Goal: Task Accomplishment & Management: Manage account settings

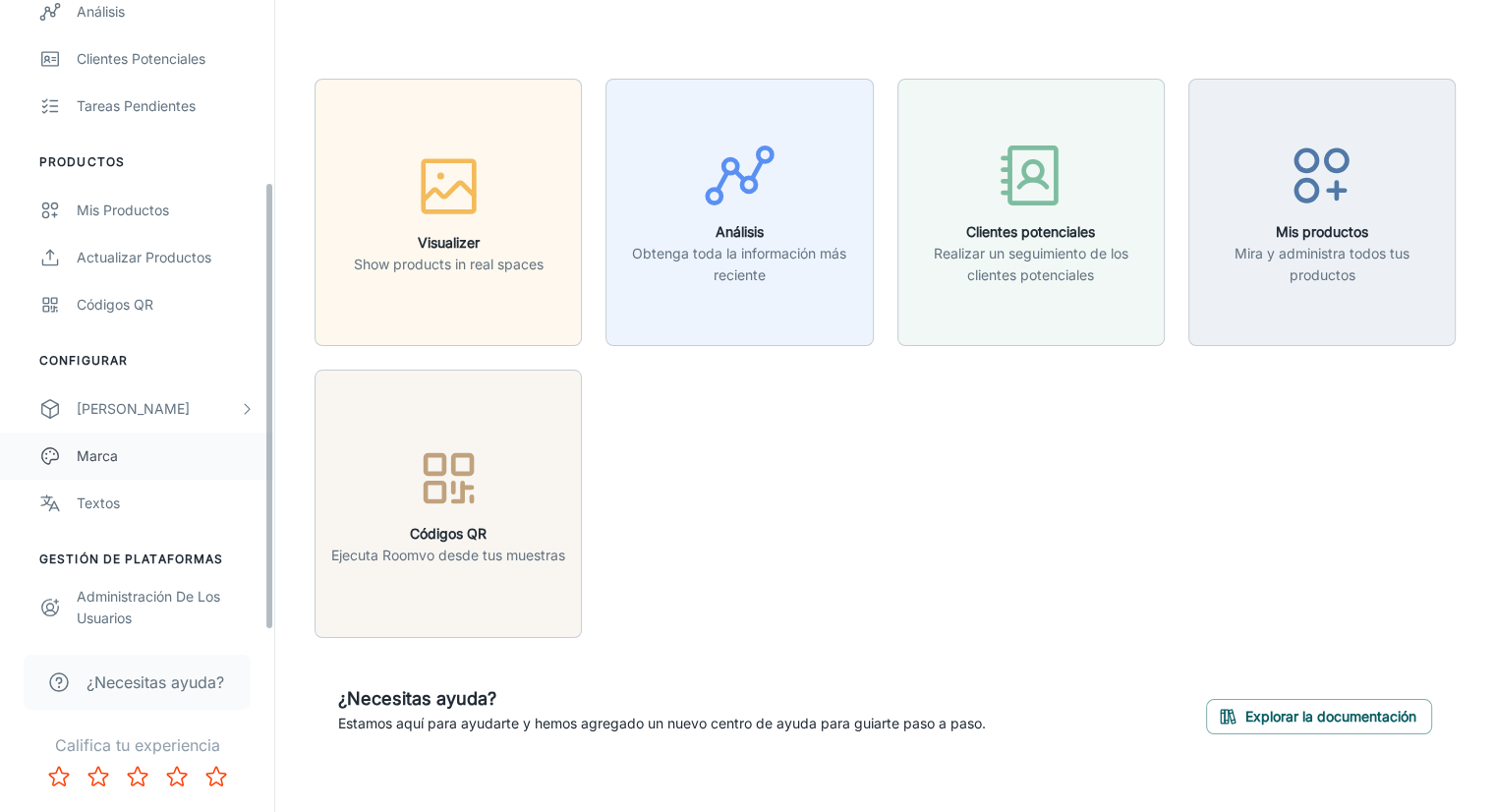
scroll to position [24, 0]
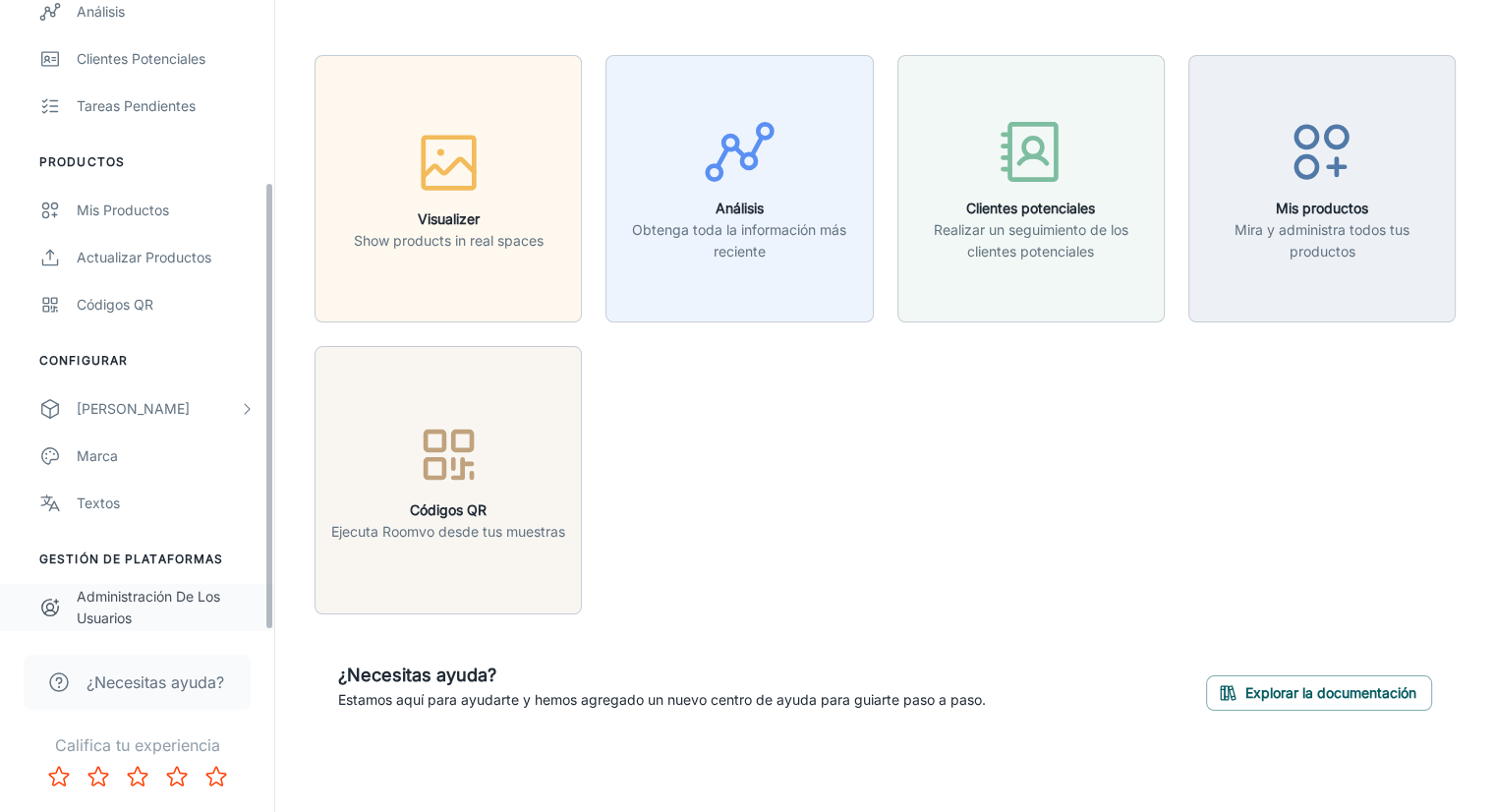
click at [134, 607] on div "Administración de los usuarios" at bounding box center [166, 608] width 178 height 43
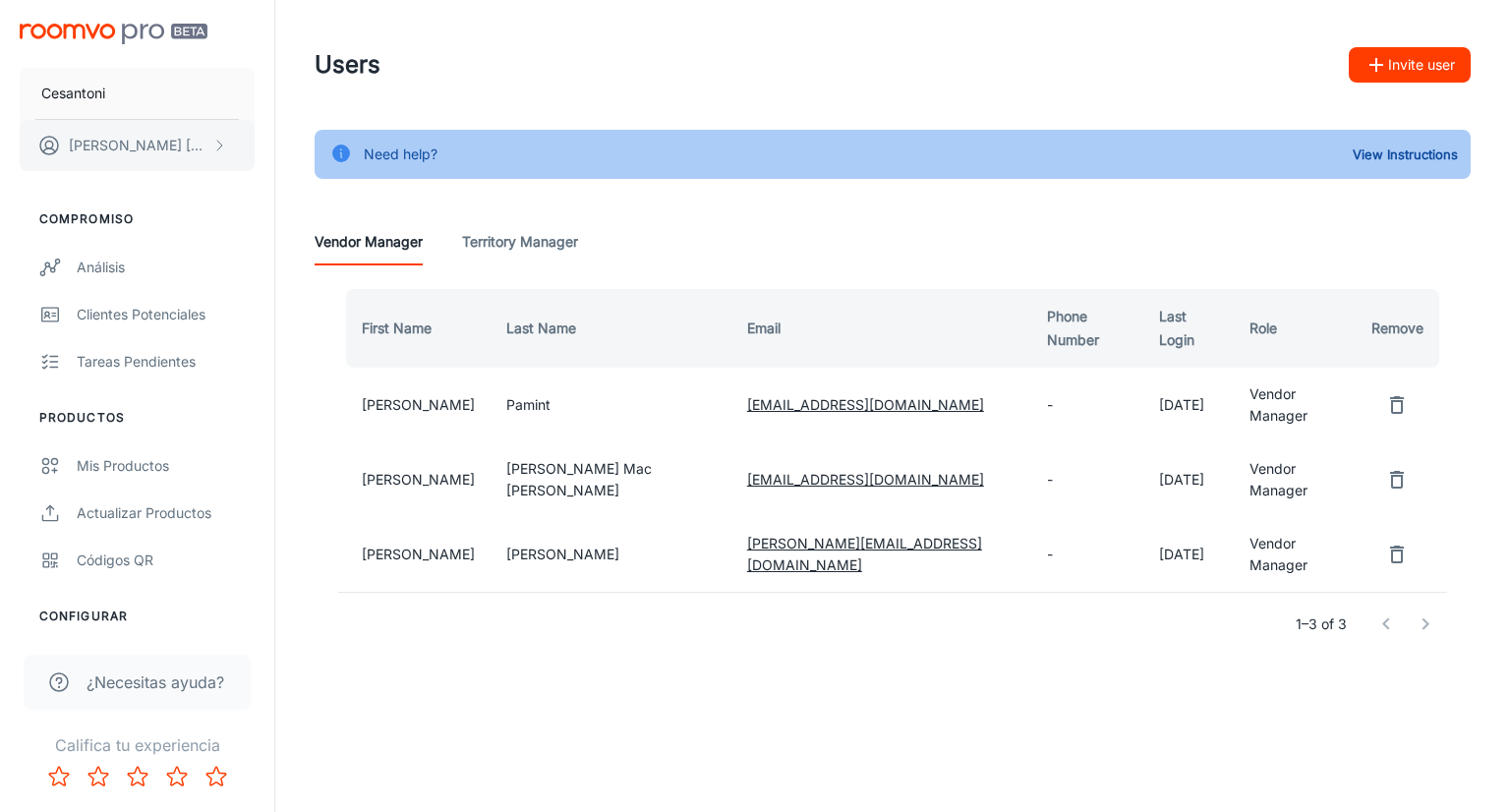
click at [122, 150] on p "[PERSON_NAME]" at bounding box center [138, 145] width 138 height 22
click at [73, 88] on div at bounding box center [755, 406] width 1510 height 812
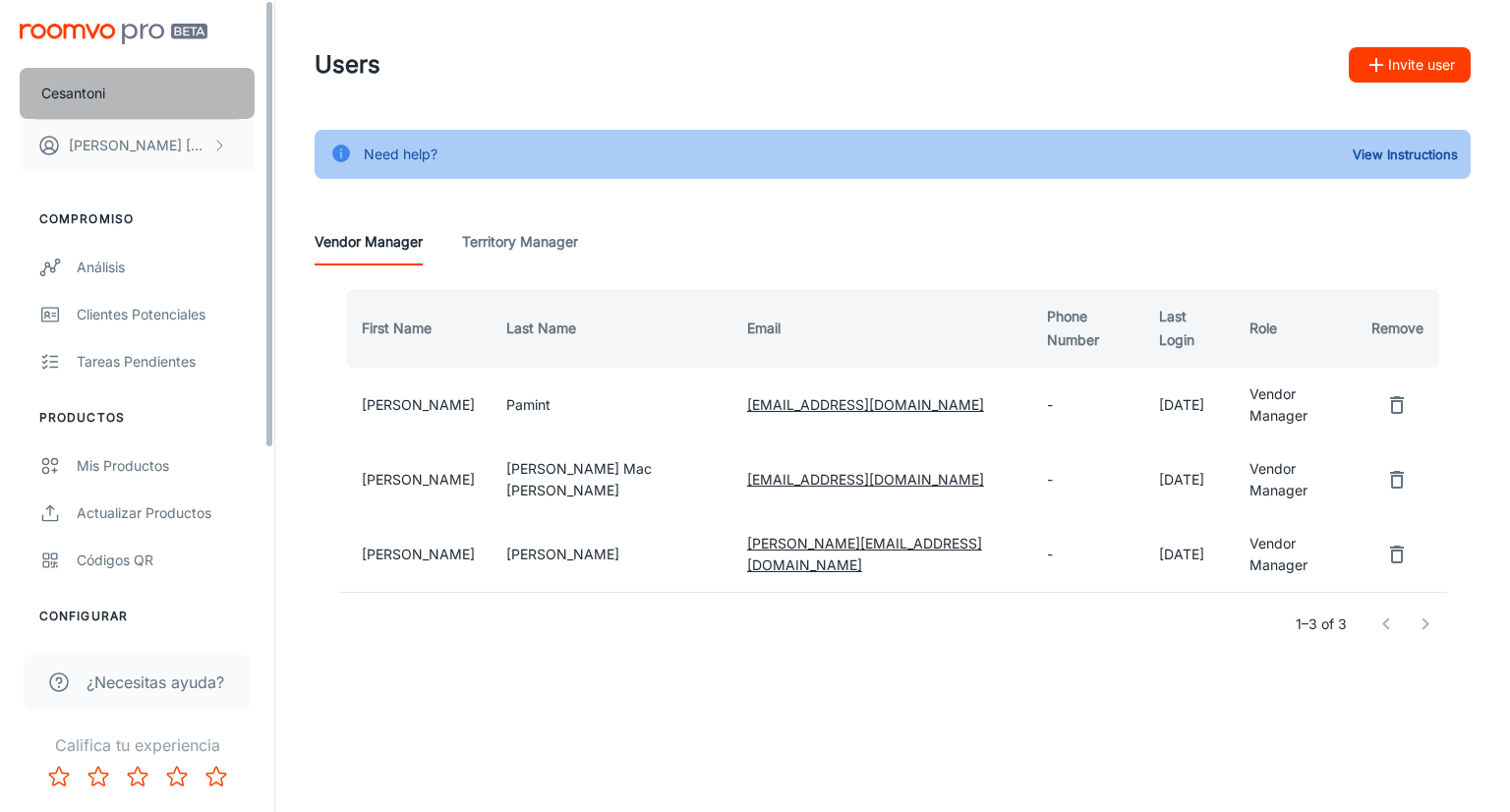
click at [73, 88] on p "Cesantoni" at bounding box center [73, 94] width 64 height 22
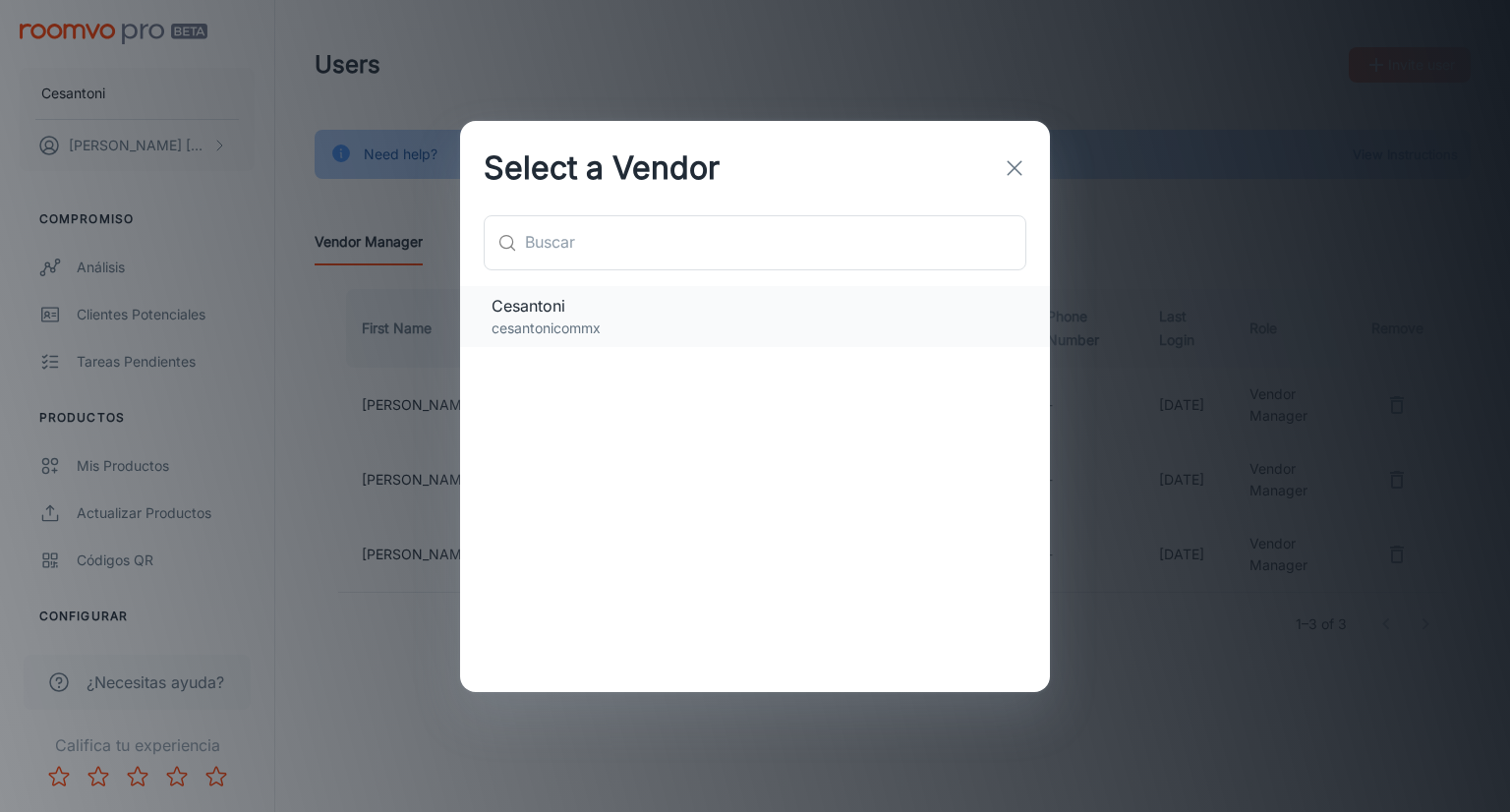
click at [551, 326] on p "cesantonicommx" at bounding box center [754, 328] width 527 height 22
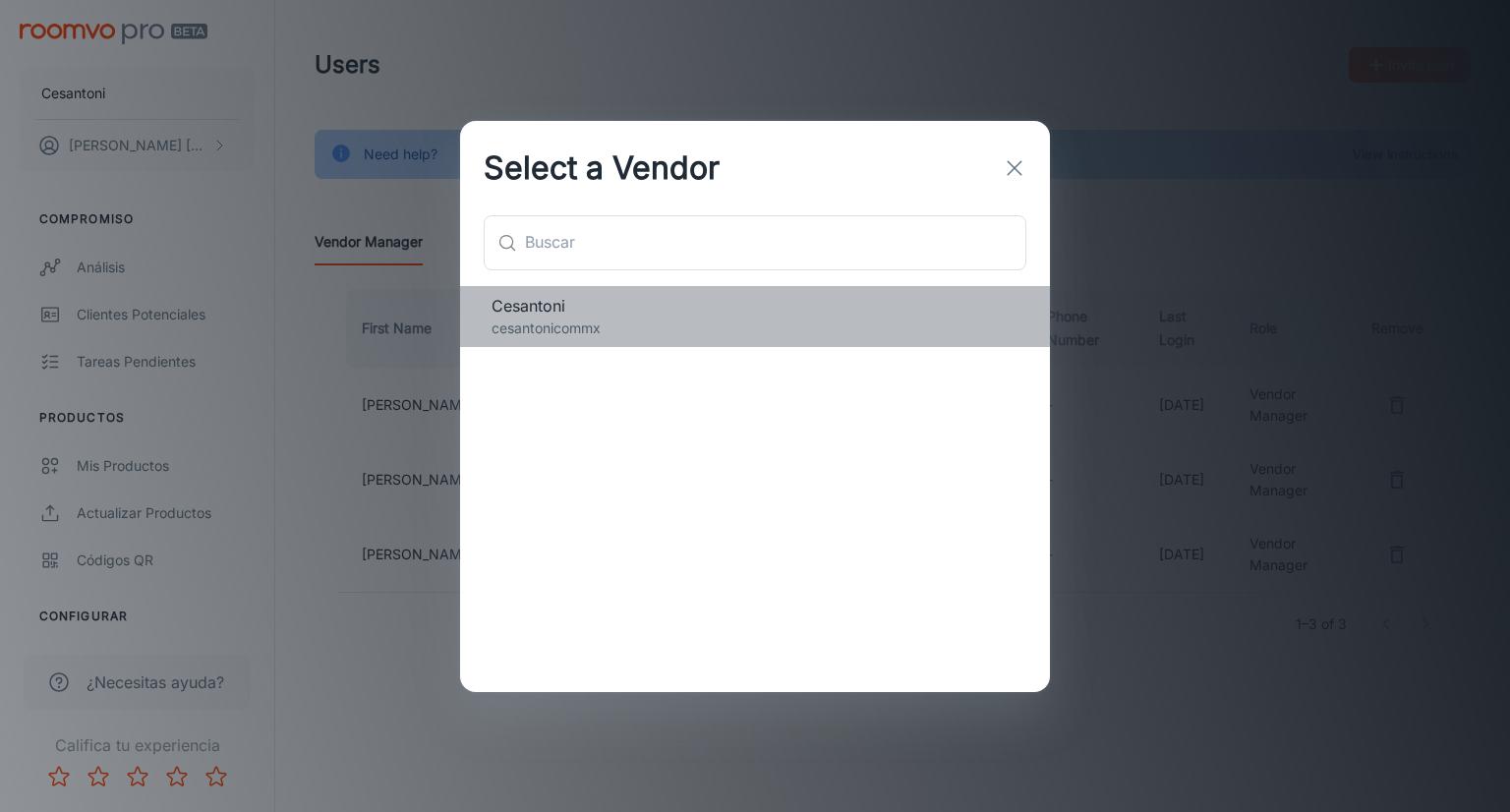
click at [551, 326] on p "cesantonicommx" at bounding box center [754, 328] width 527 height 22
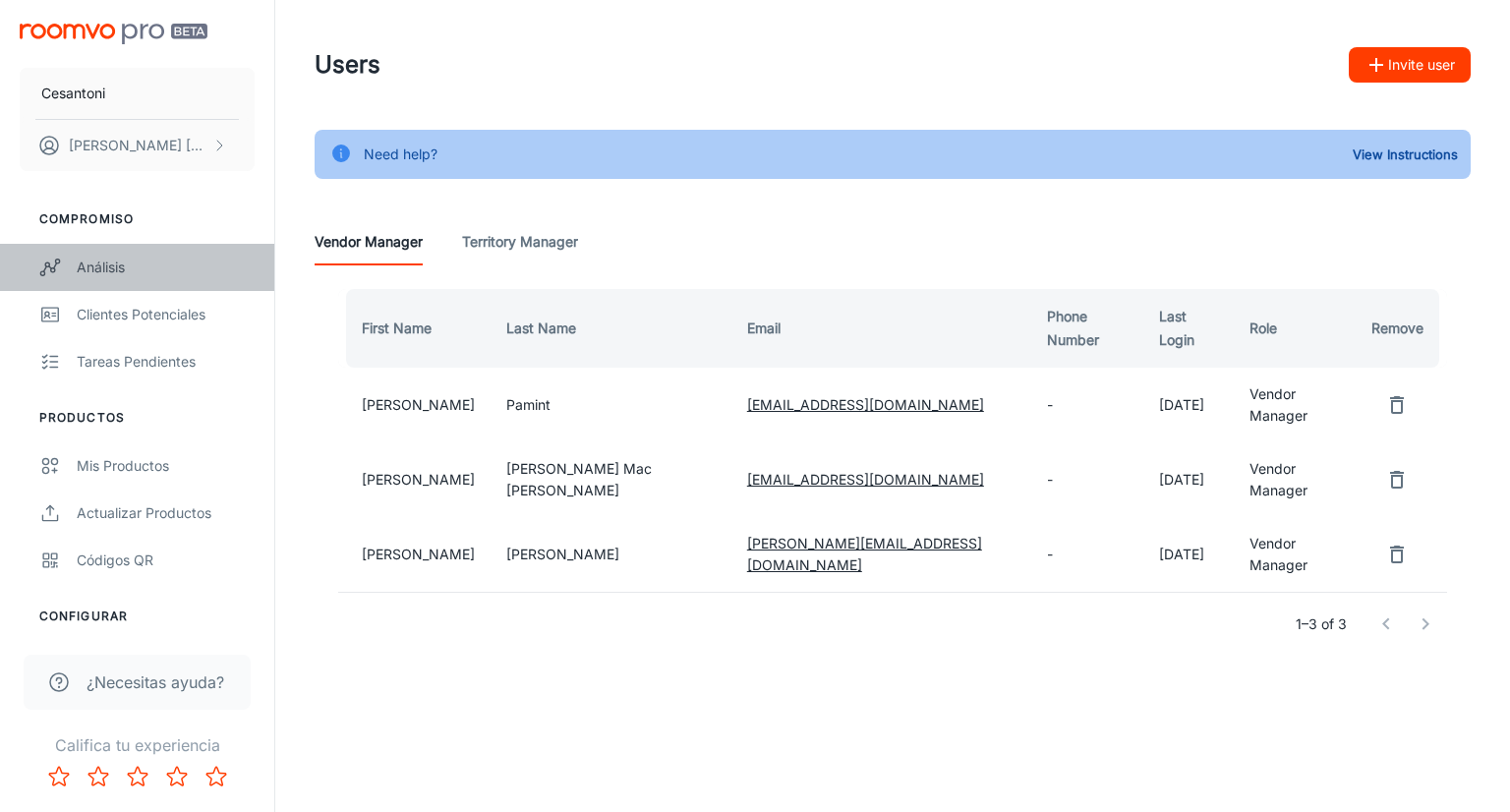
click at [99, 257] on div "Análisis" at bounding box center [166, 268] width 178 height 22
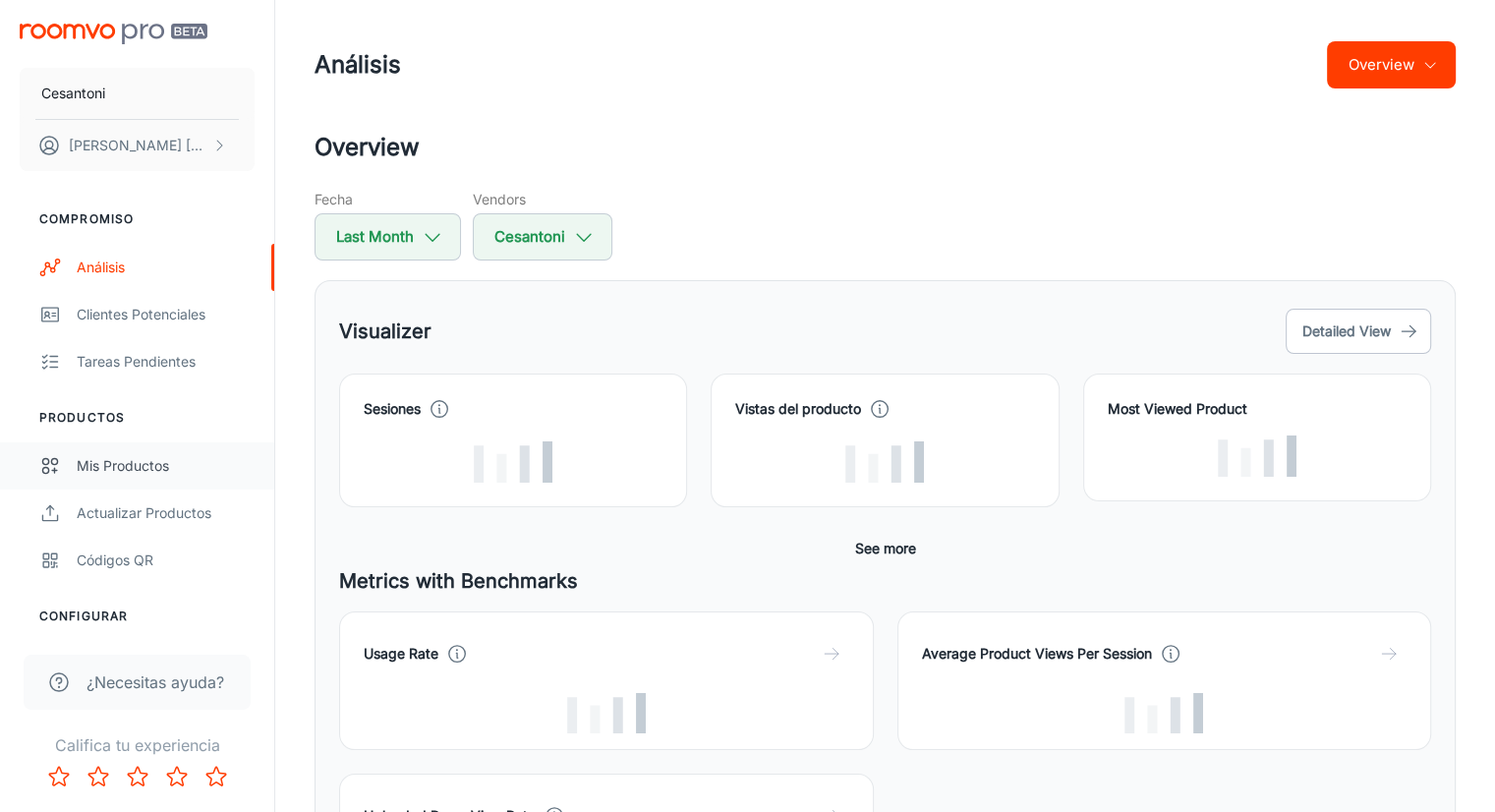
click at [143, 465] on div "Mis productos" at bounding box center [166, 466] width 178 height 22
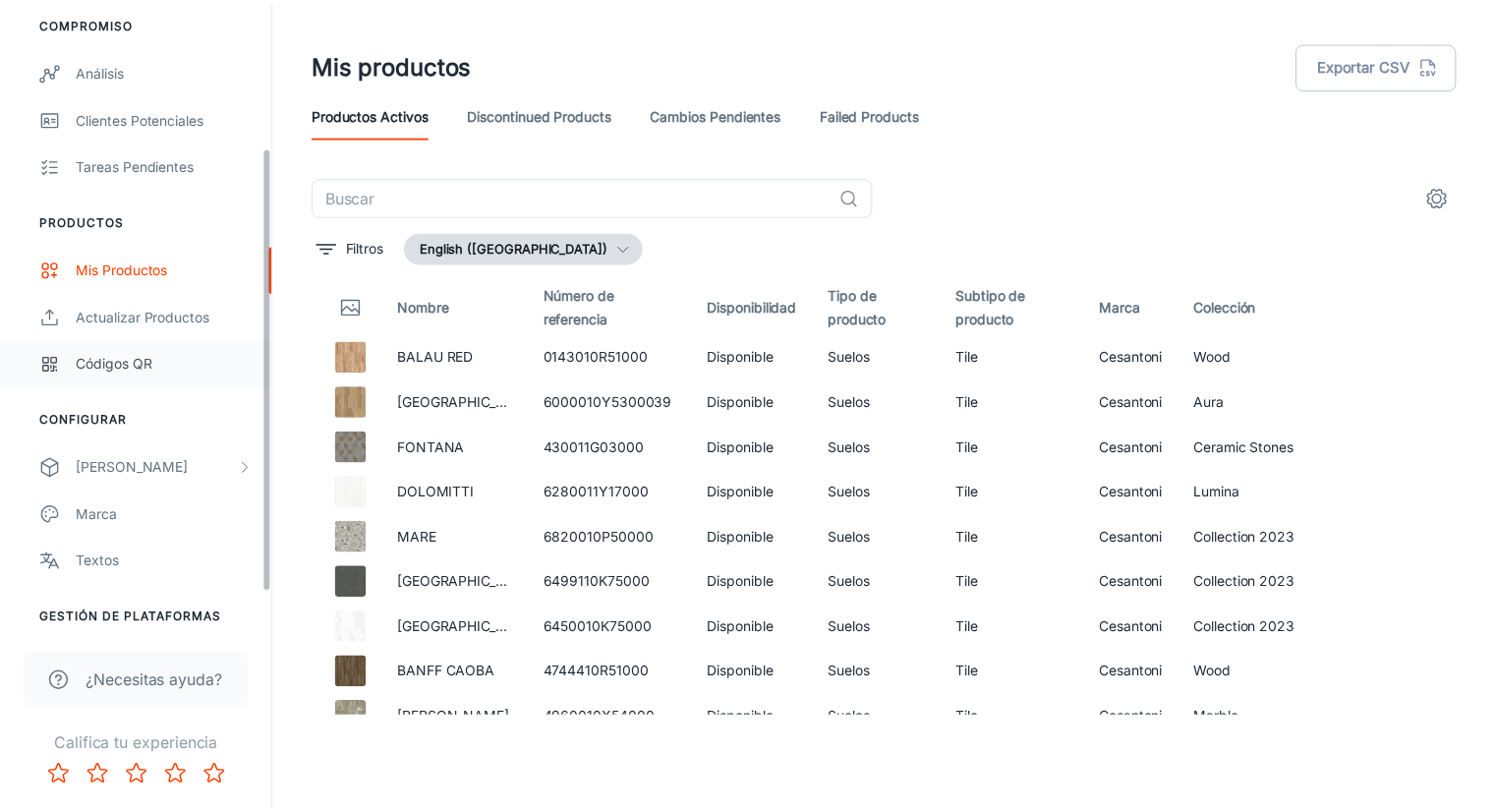
scroll to position [256, 0]
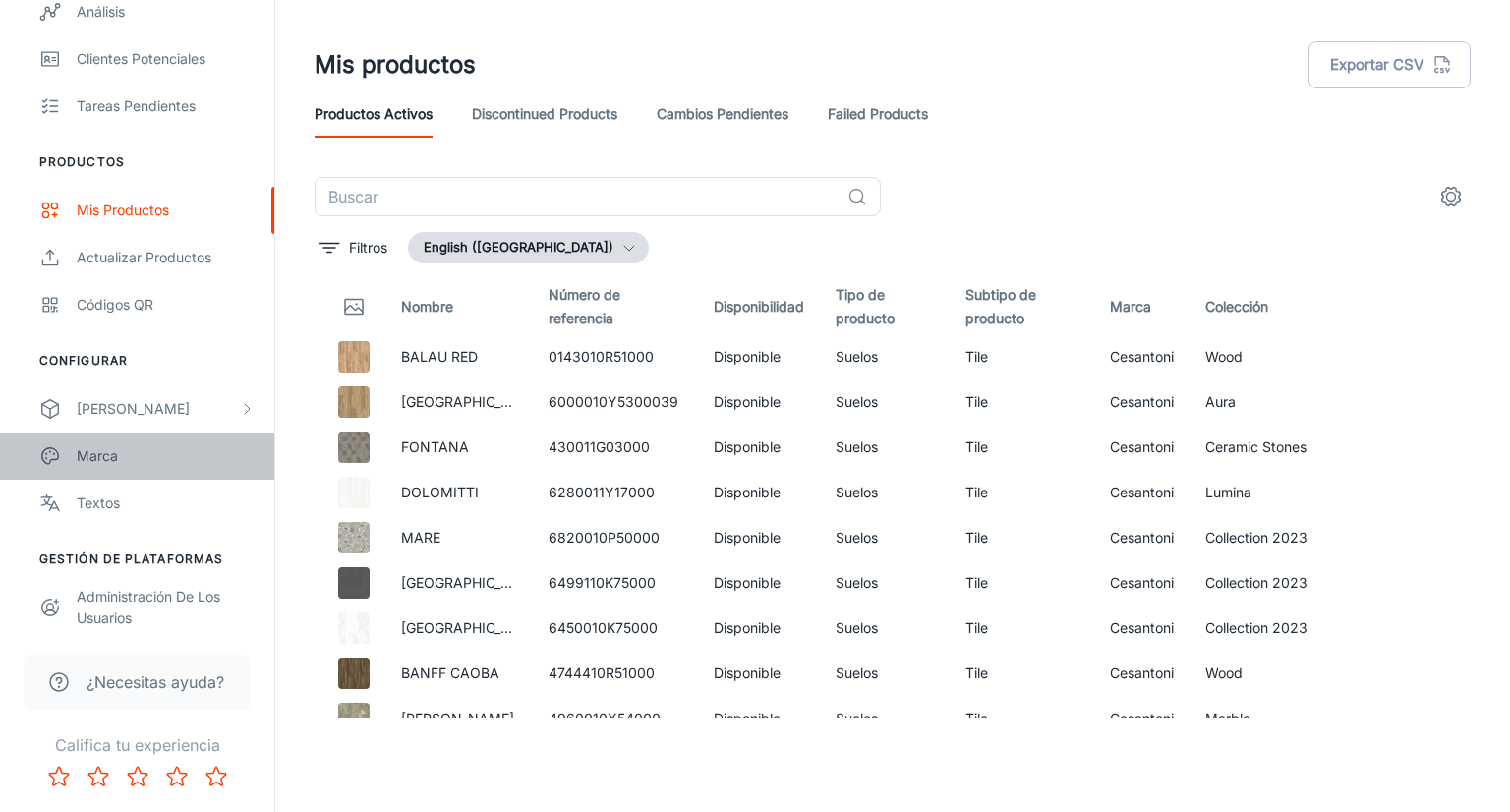
click at [132, 446] on div "Marca" at bounding box center [166, 456] width 178 height 22
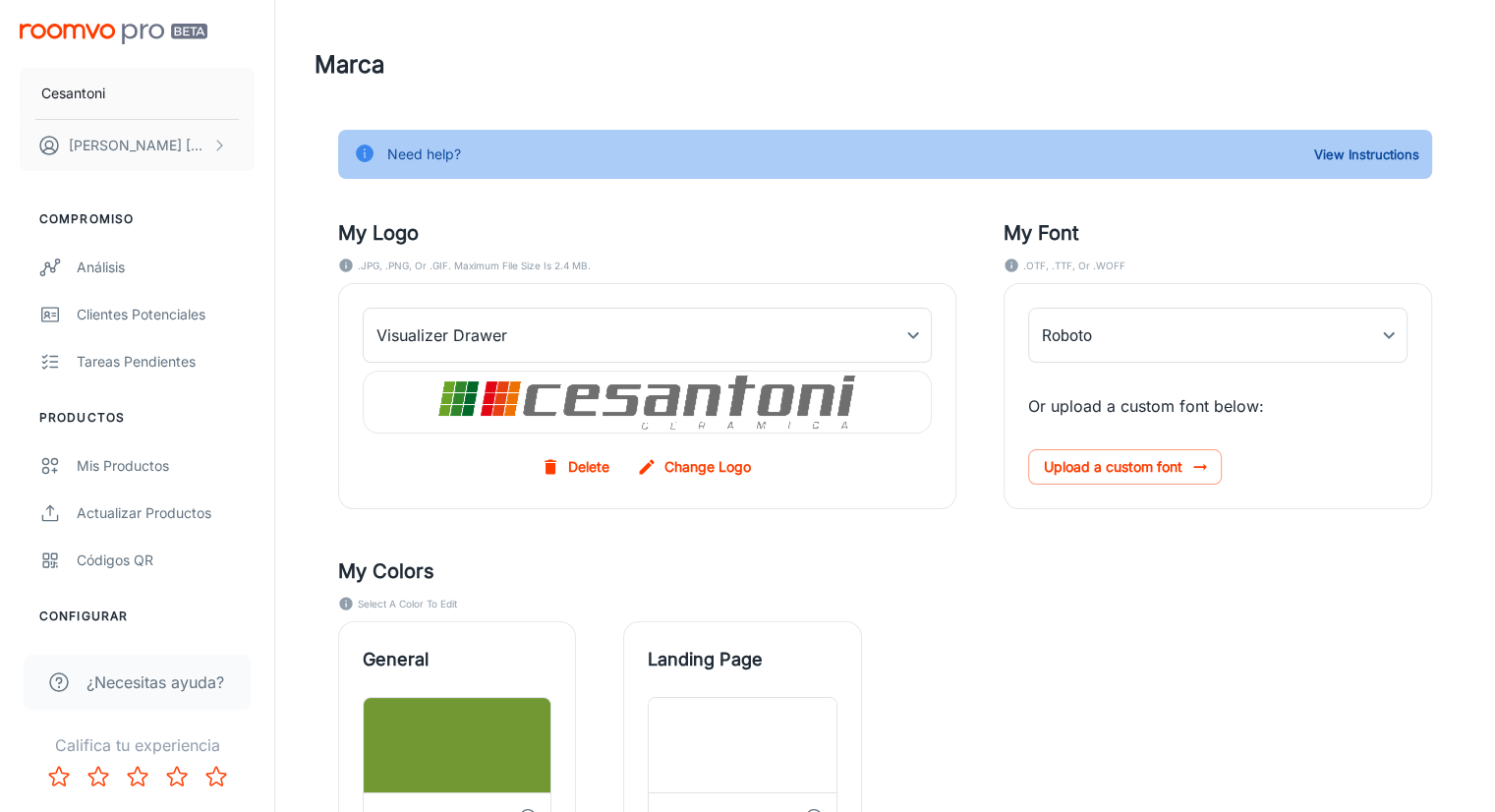
click at [661, 468] on label "Change Logo" at bounding box center [696, 467] width 125 height 36
click at [0, 0] on input "Change Logo" at bounding box center [0, 0] width 0 height 0
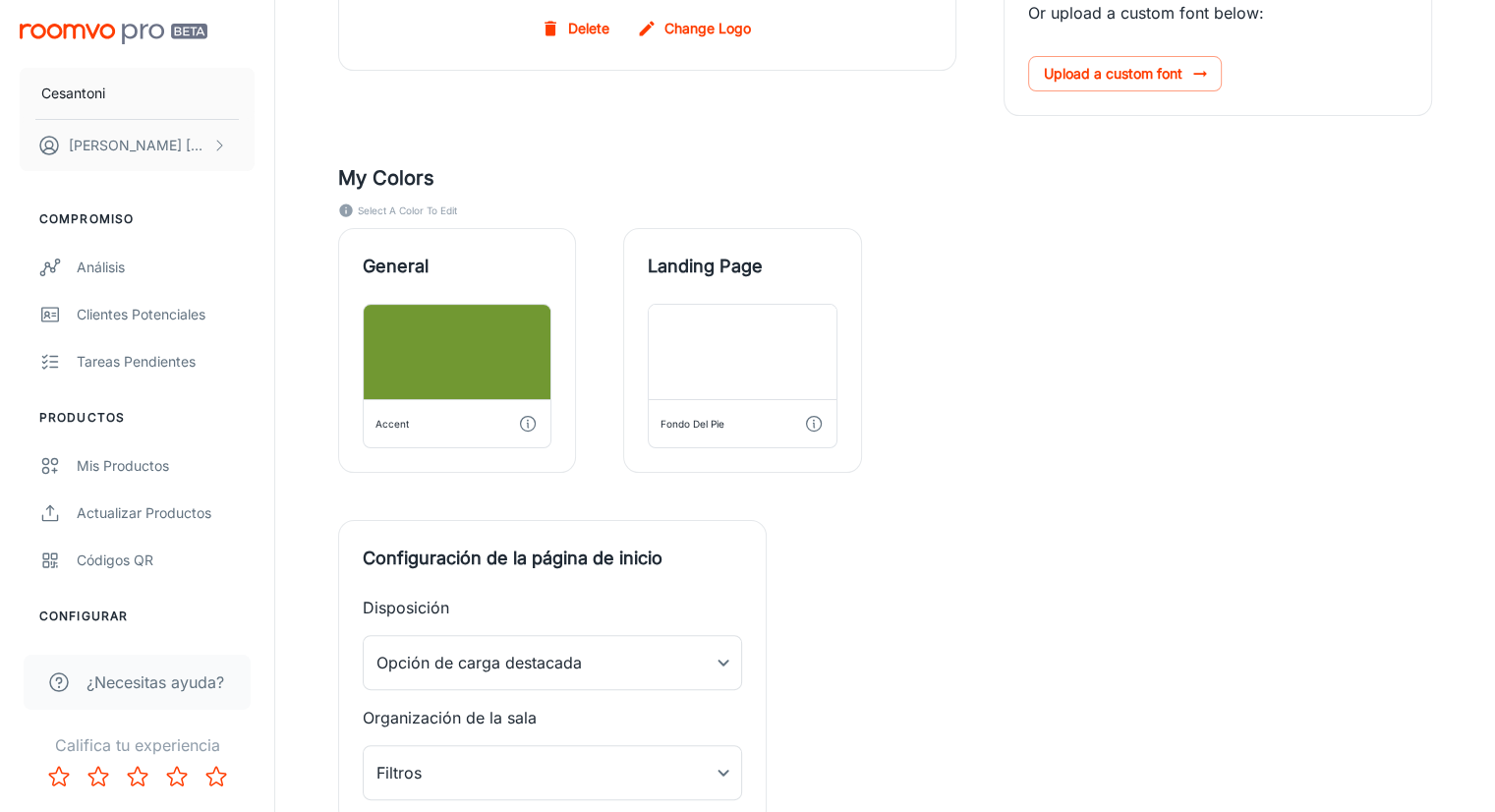
scroll to position [625, 0]
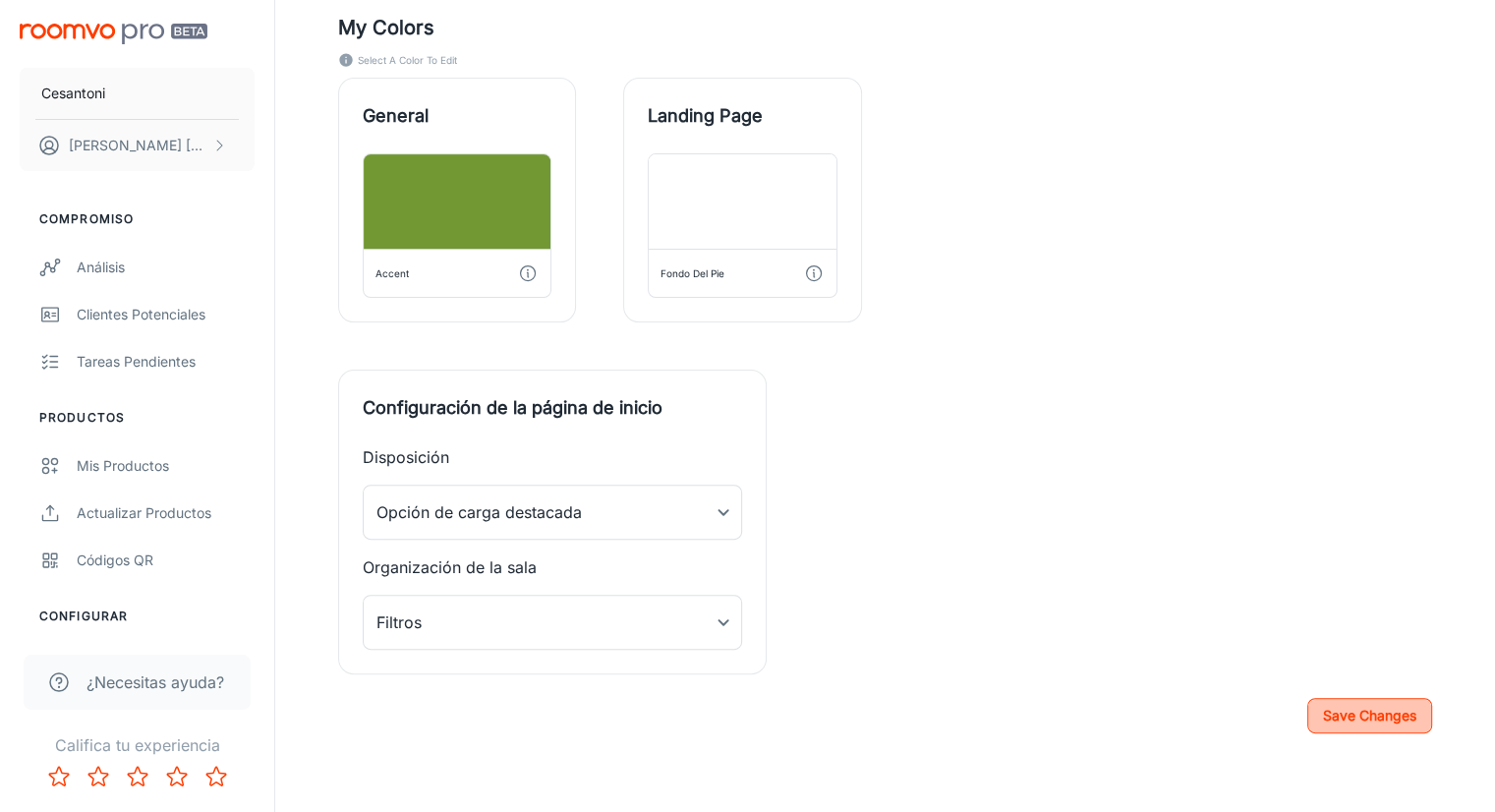
click at [1340, 712] on button "Save Changes" at bounding box center [1370, 715] width 125 height 36
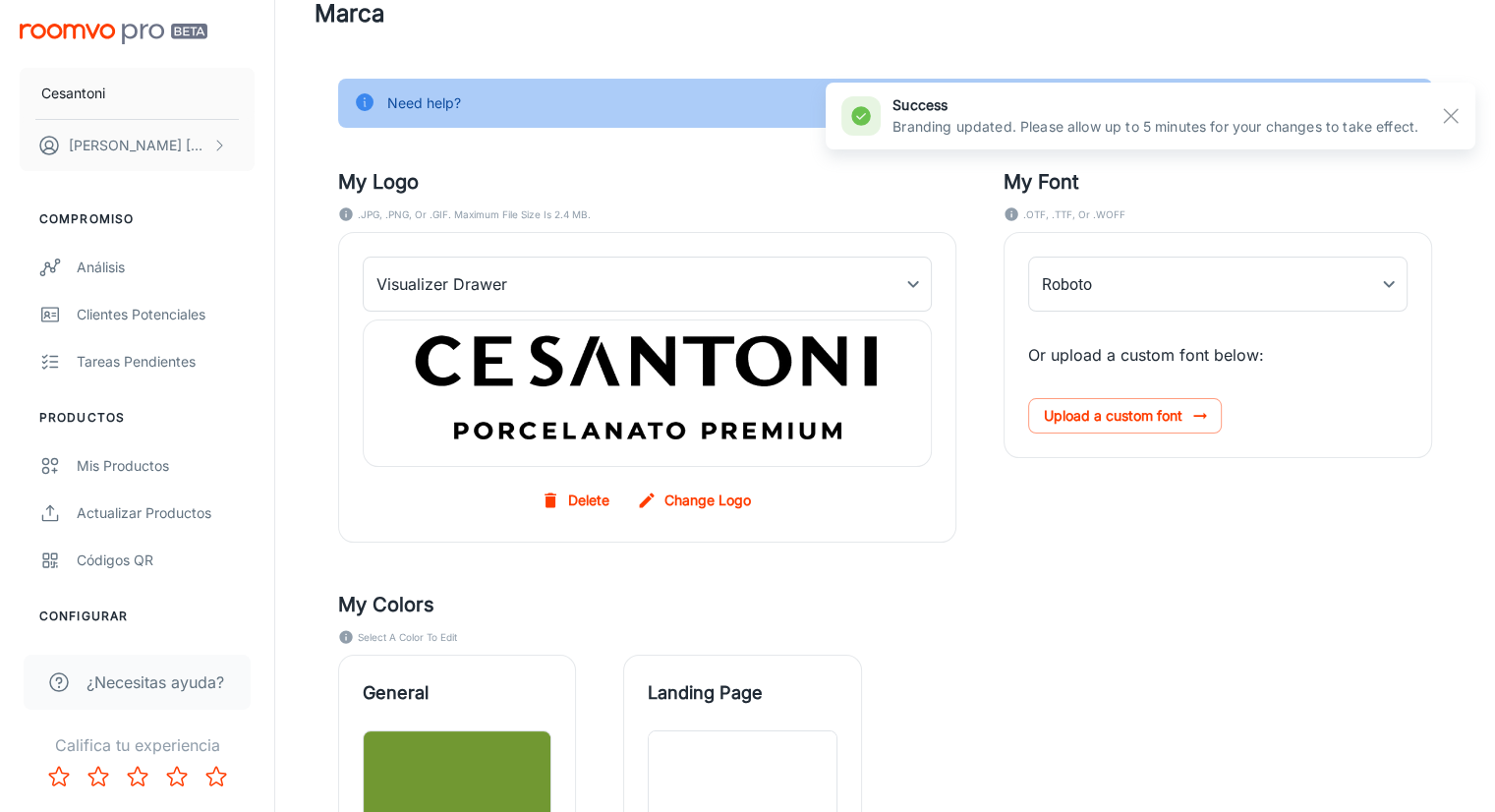
scroll to position [0, 0]
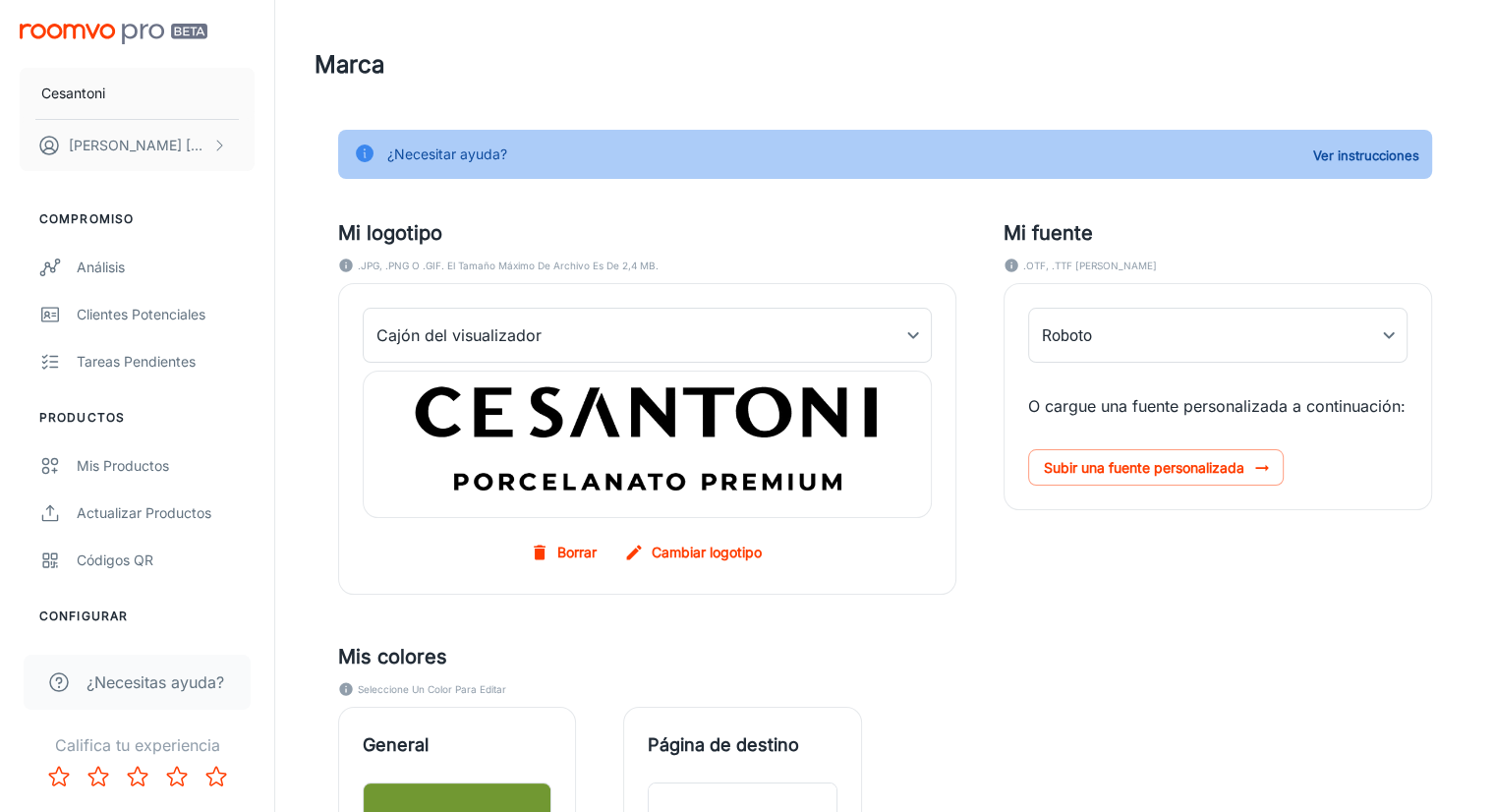
click at [578, 539] on font "Borrar" at bounding box center [577, 551] width 40 height 25
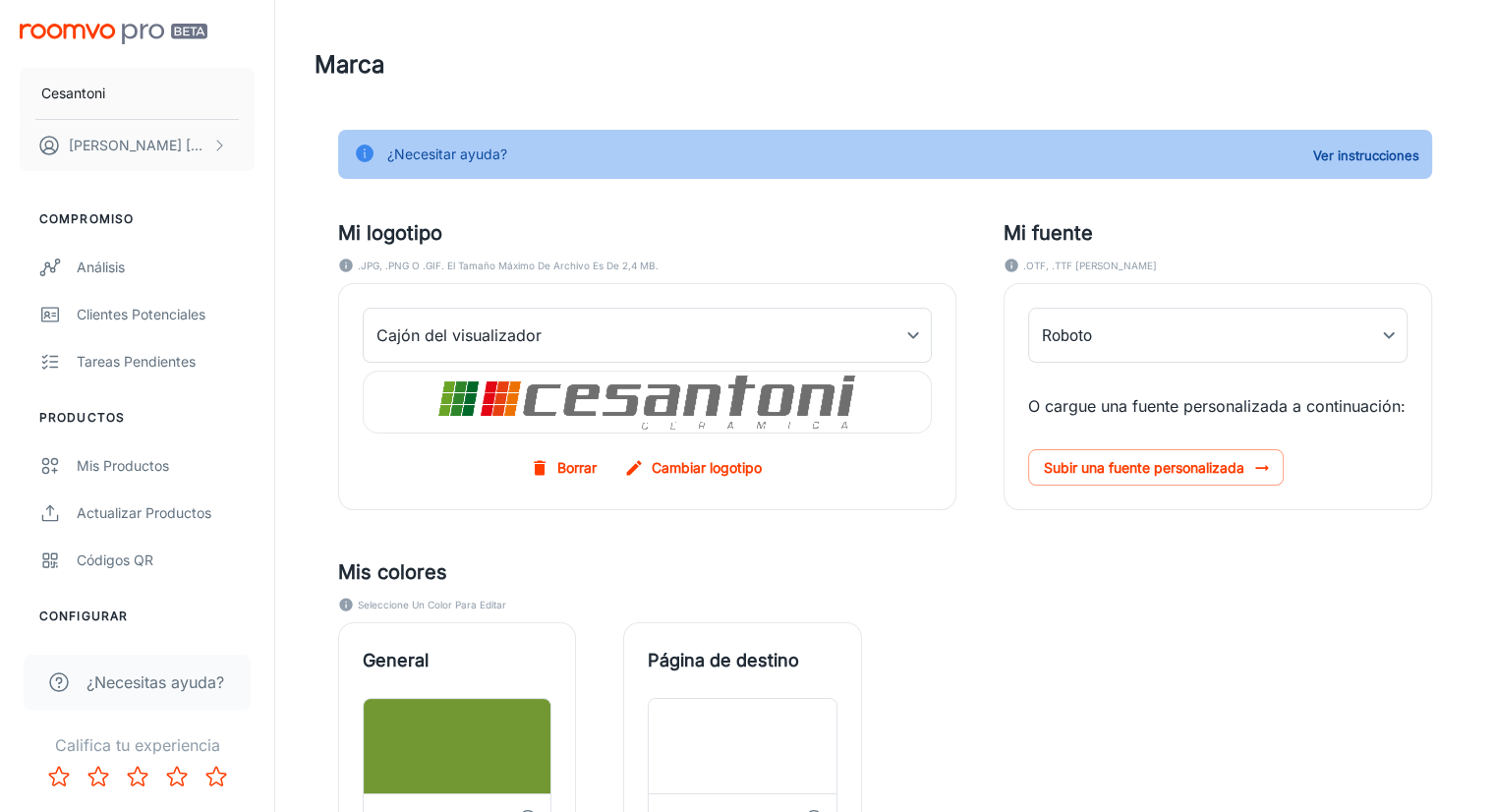
click at [576, 463] on font "Borrar" at bounding box center [577, 466] width 40 height 17
click at [571, 459] on font "Borrar" at bounding box center [577, 466] width 40 height 17
click at [586, 406] on img at bounding box center [648, 402] width 419 height 61
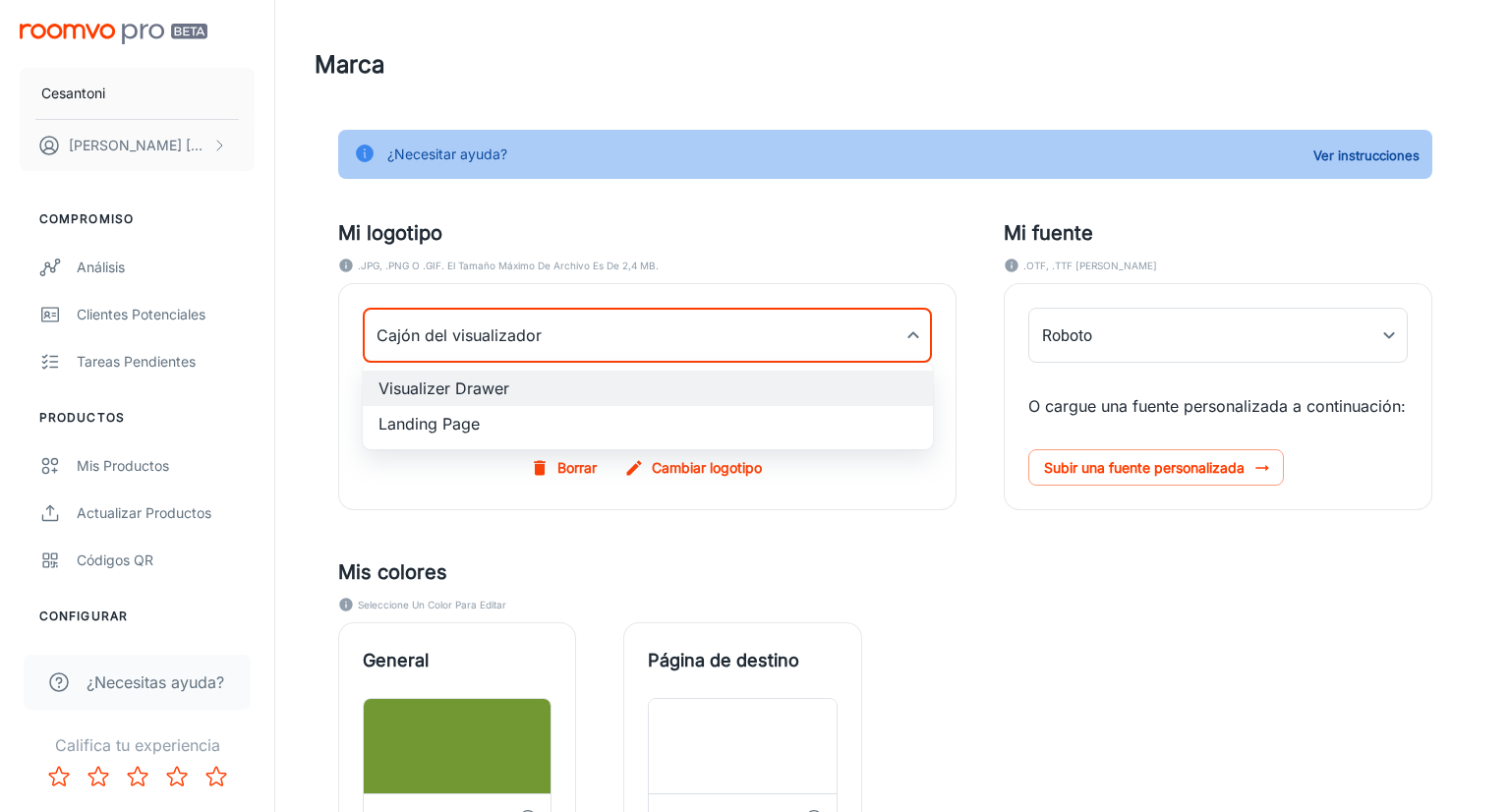
click at [558, 327] on body "Cesantoni [PERSON_NAME] Compromiso Análisis Clientes potenciales Tareas pendien…" at bounding box center [755, 406] width 1510 height 812
click at [558, 327] on div at bounding box center [755, 406] width 1510 height 812
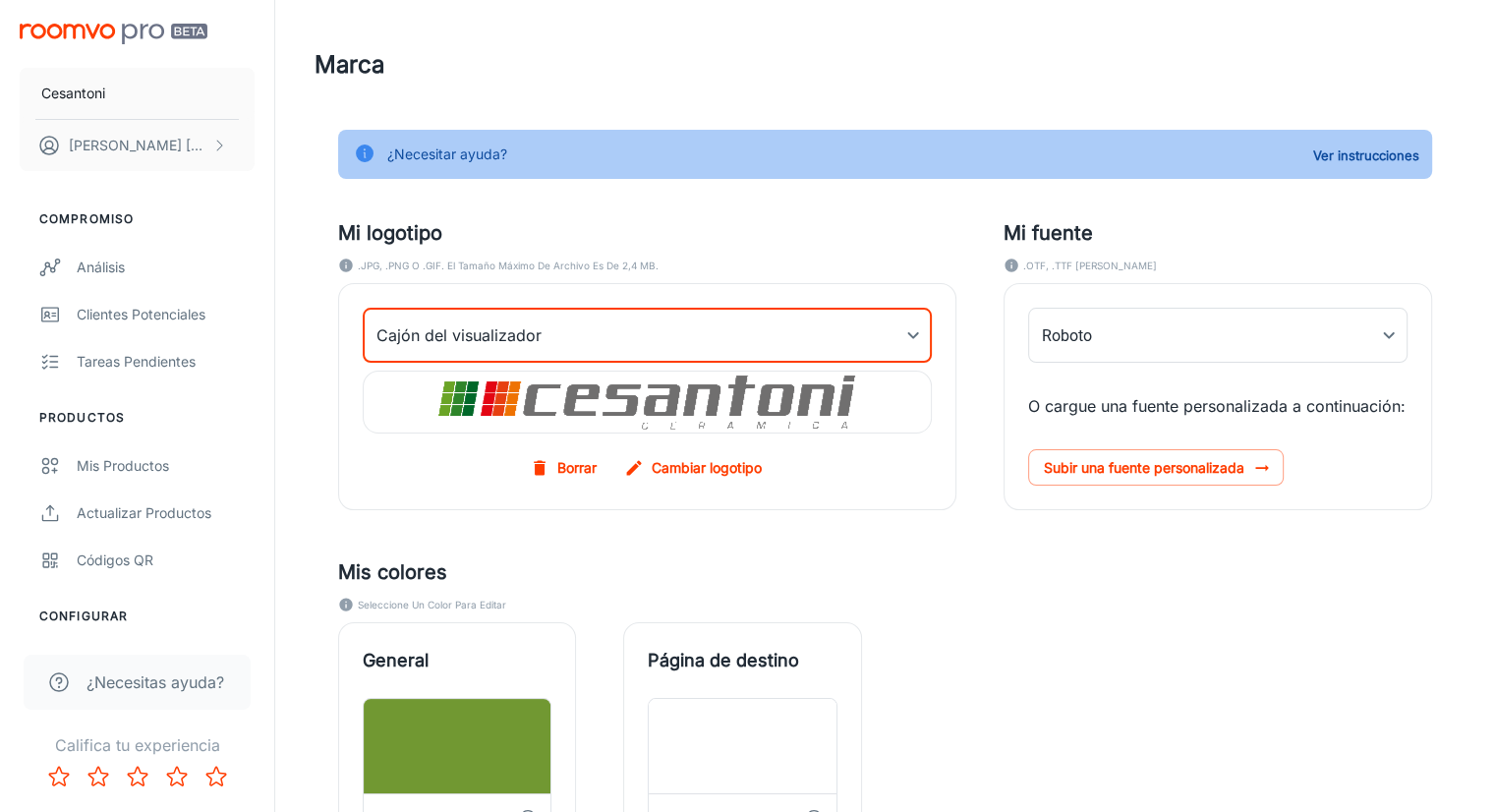
click at [571, 470] on font "Borrar" at bounding box center [577, 466] width 40 height 17
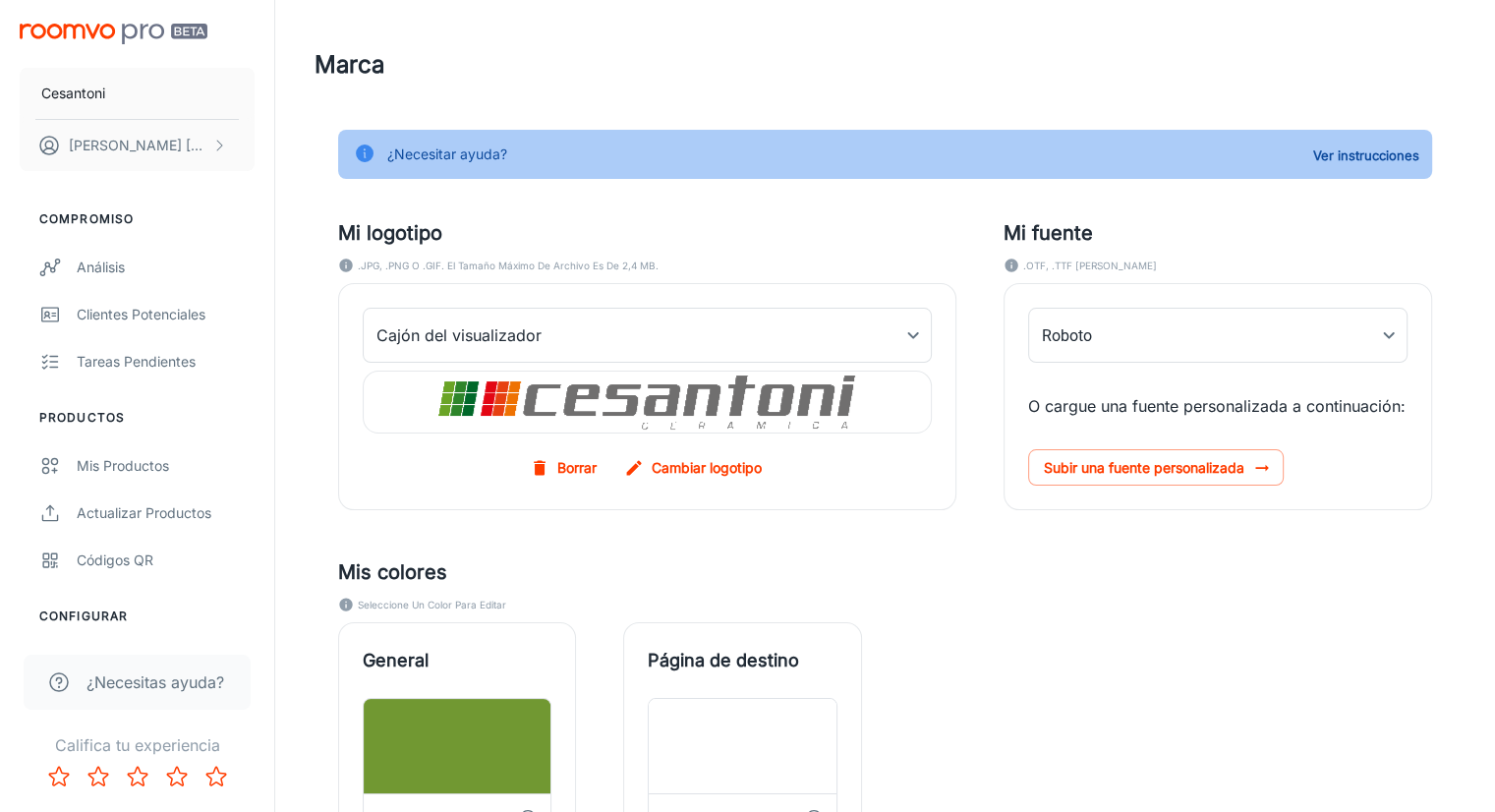
click at [571, 470] on font "Borrar" at bounding box center [577, 466] width 40 height 17
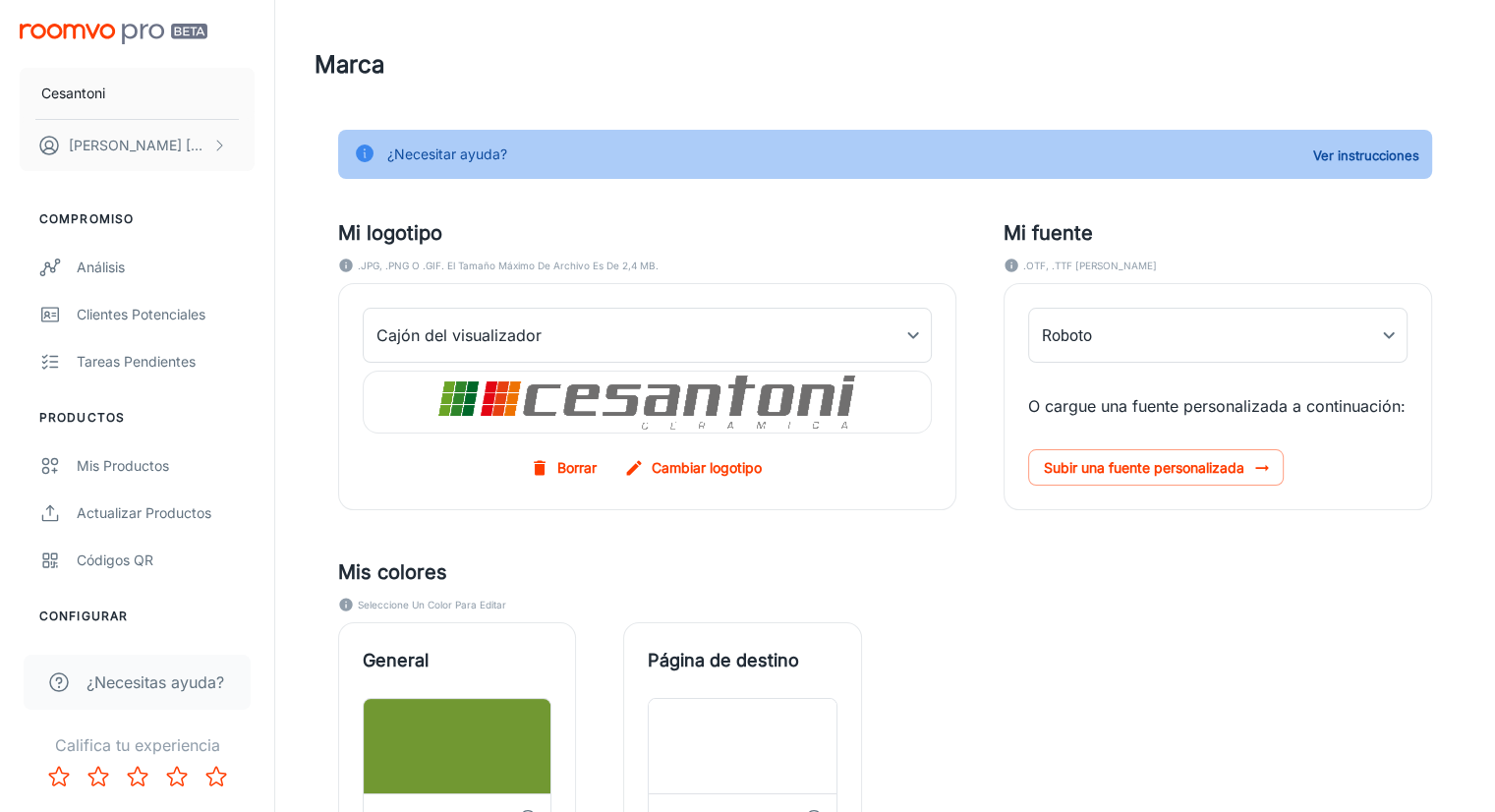
click at [571, 470] on font "Borrar" at bounding box center [577, 466] width 40 height 17
click at [652, 462] on font "Cambiar logotipo" at bounding box center [706, 466] width 110 height 17
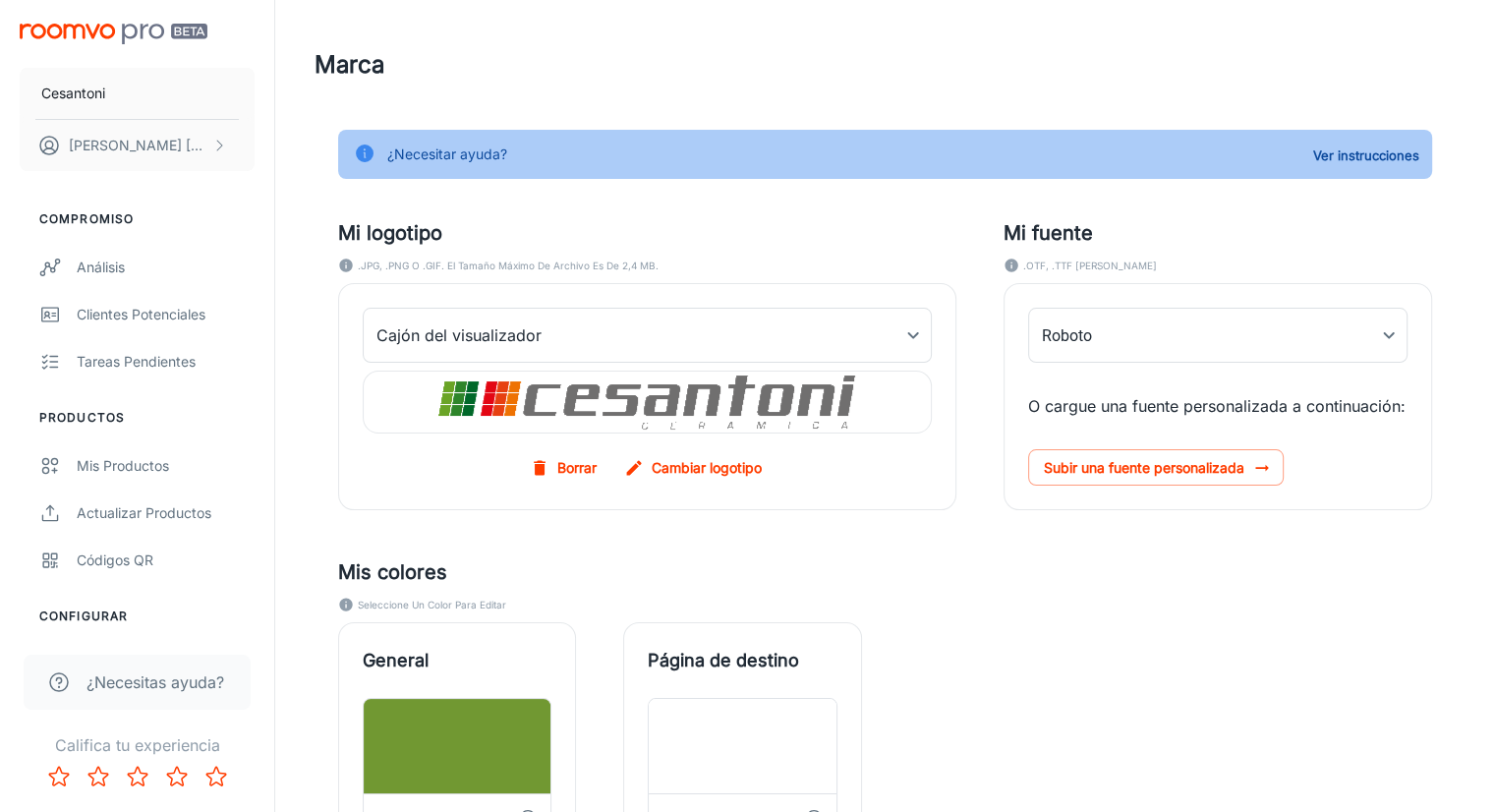
click at [0, 0] on input "Cambiar logotipo" at bounding box center [0, 0] width 0 height 0
click at [712, 458] on font "Cambiar logotipo" at bounding box center [706, 466] width 110 height 17
click at [0, 0] on input "Cambiar logotipo" at bounding box center [0, 0] width 0 height 0
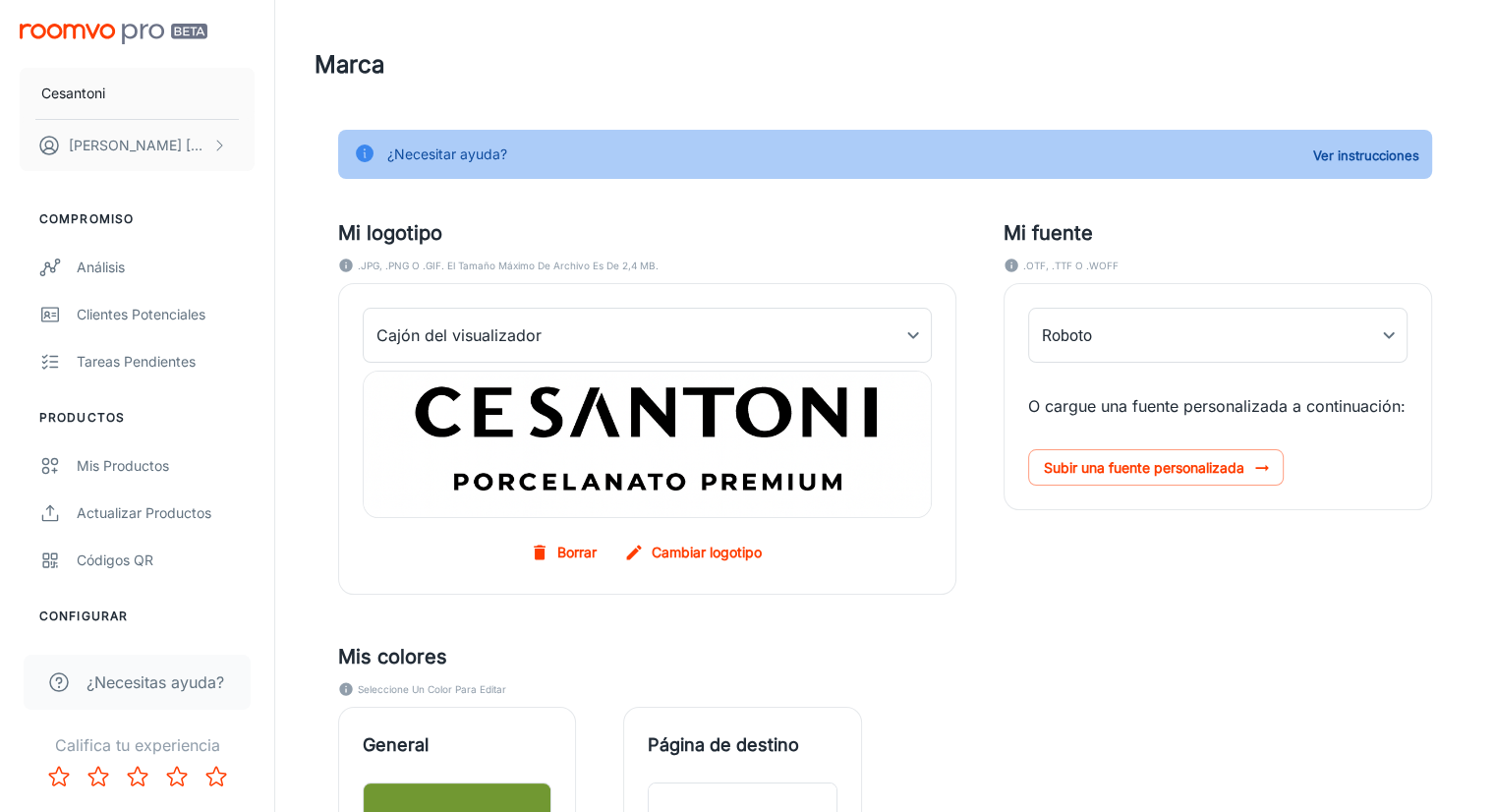
click at [574, 546] on font "Borrar" at bounding box center [577, 551] width 40 height 17
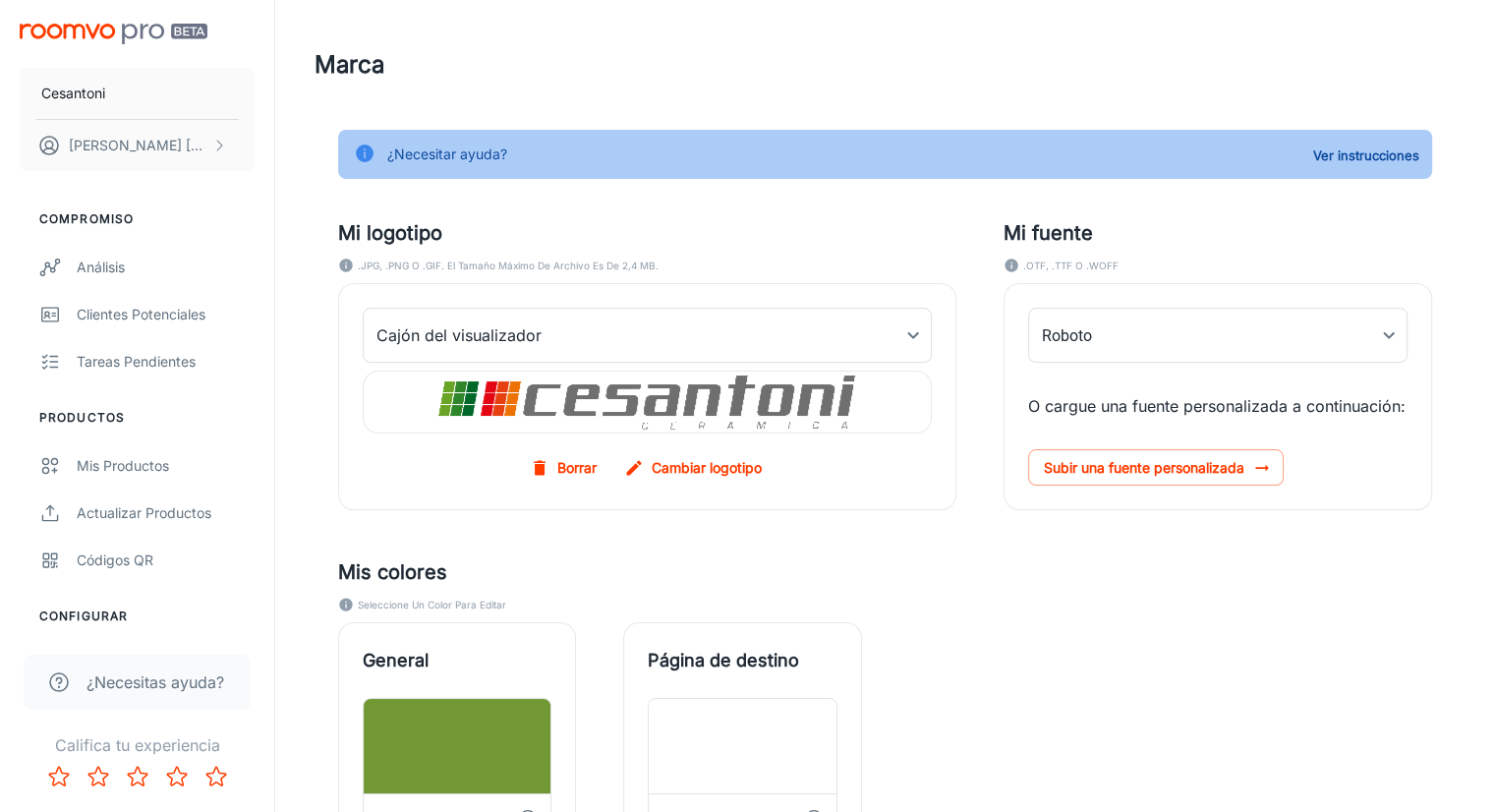
click at [559, 471] on font "Borrar" at bounding box center [577, 466] width 40 height 17
click at [673, 468] on font "Cambiar logotipo" at bounding box center [706, 466] width 110 height 17
click at [0, 0] on input "Cambiar logotipo" at bounding box center [0, 0] width 0 height 0
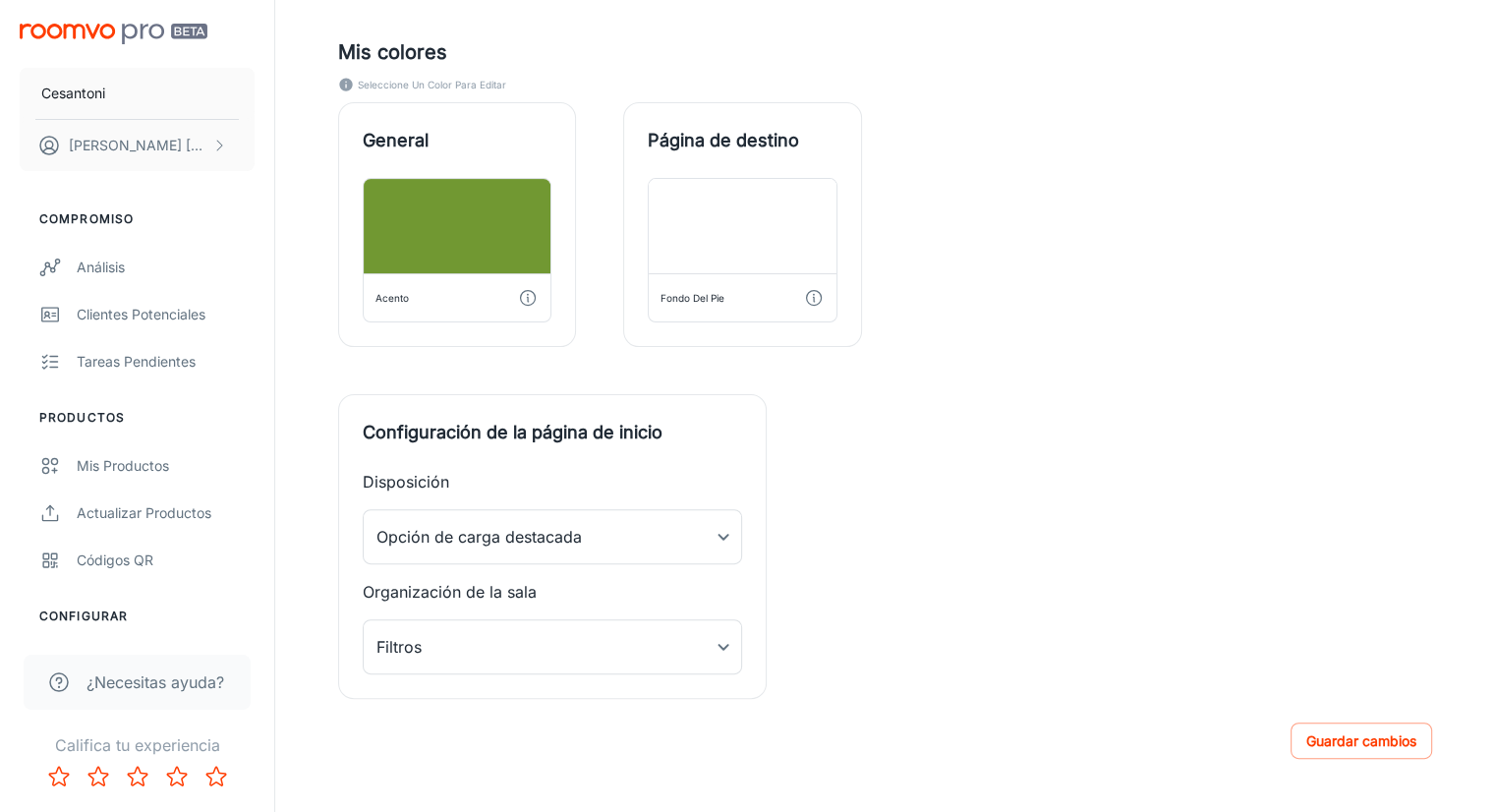
scroll to position [628, 0]
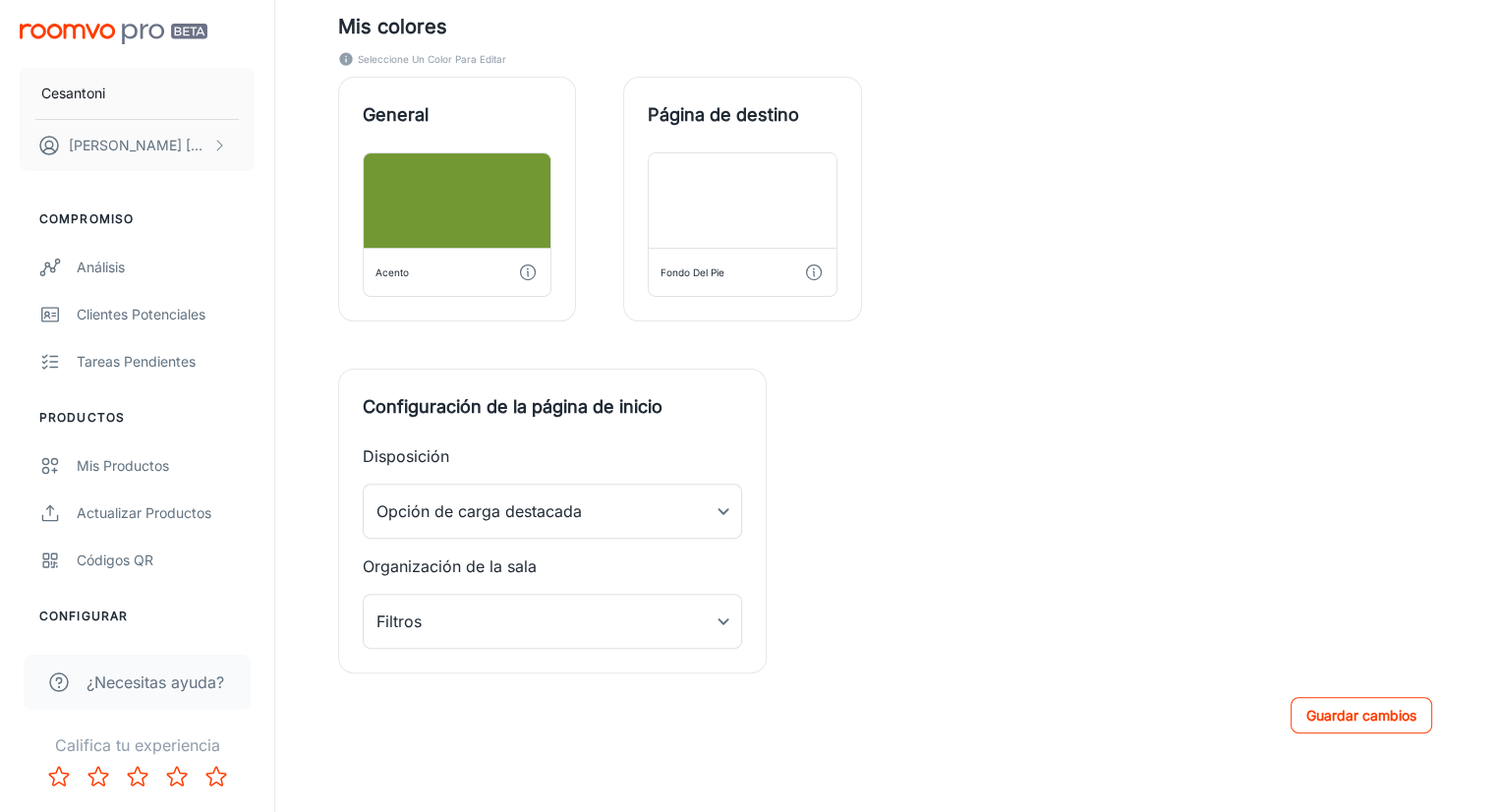
click at [1349, 716] on font "Guardar cambios" at bounding box center [1361, 714] width 110 height 17
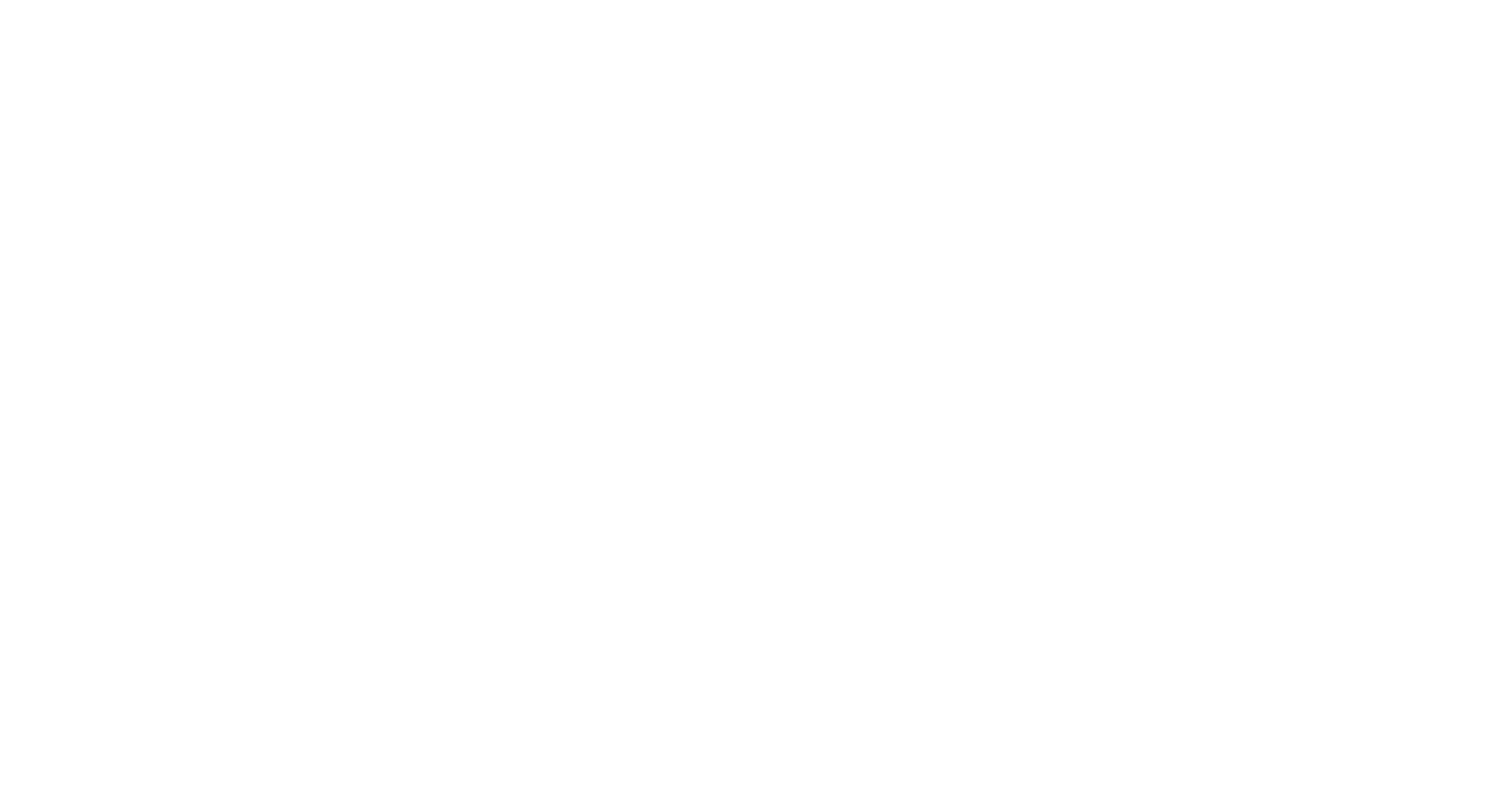
scroll to position [0, 0]
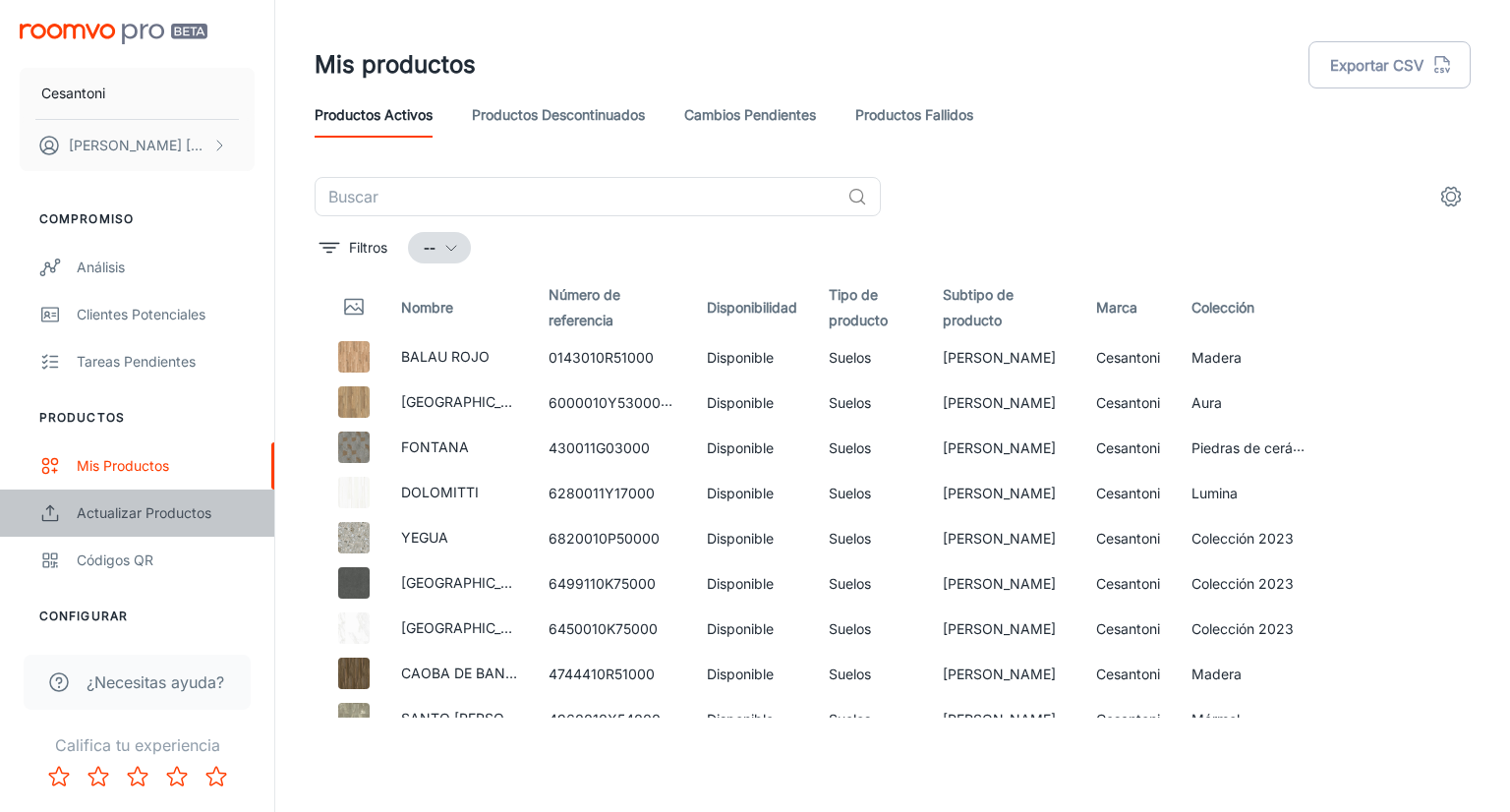
click at [129, 512] on font "Actualizar productos" at bounding box center [144, 512] width 134 height 17
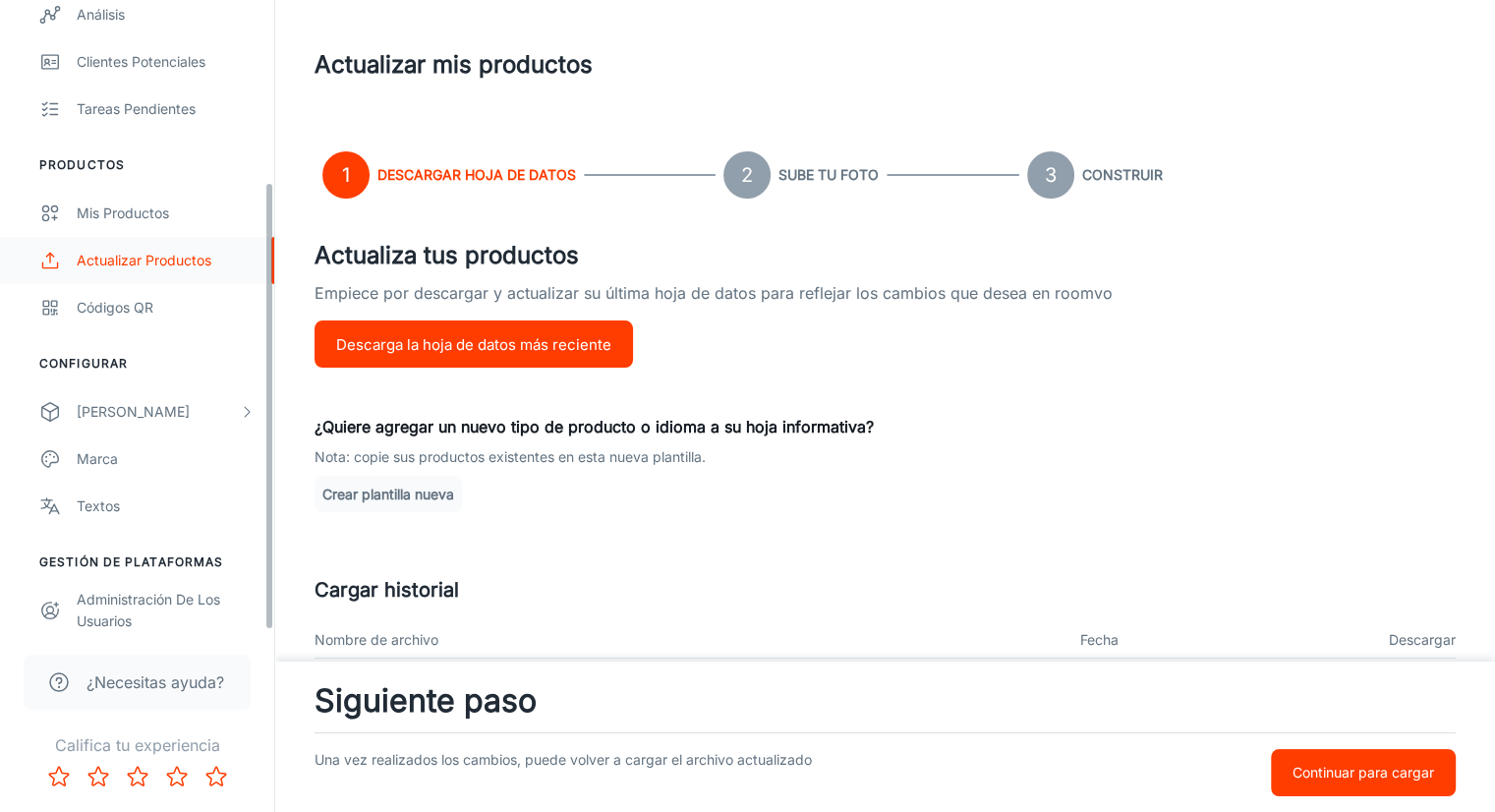
scroll to position [256, 0]
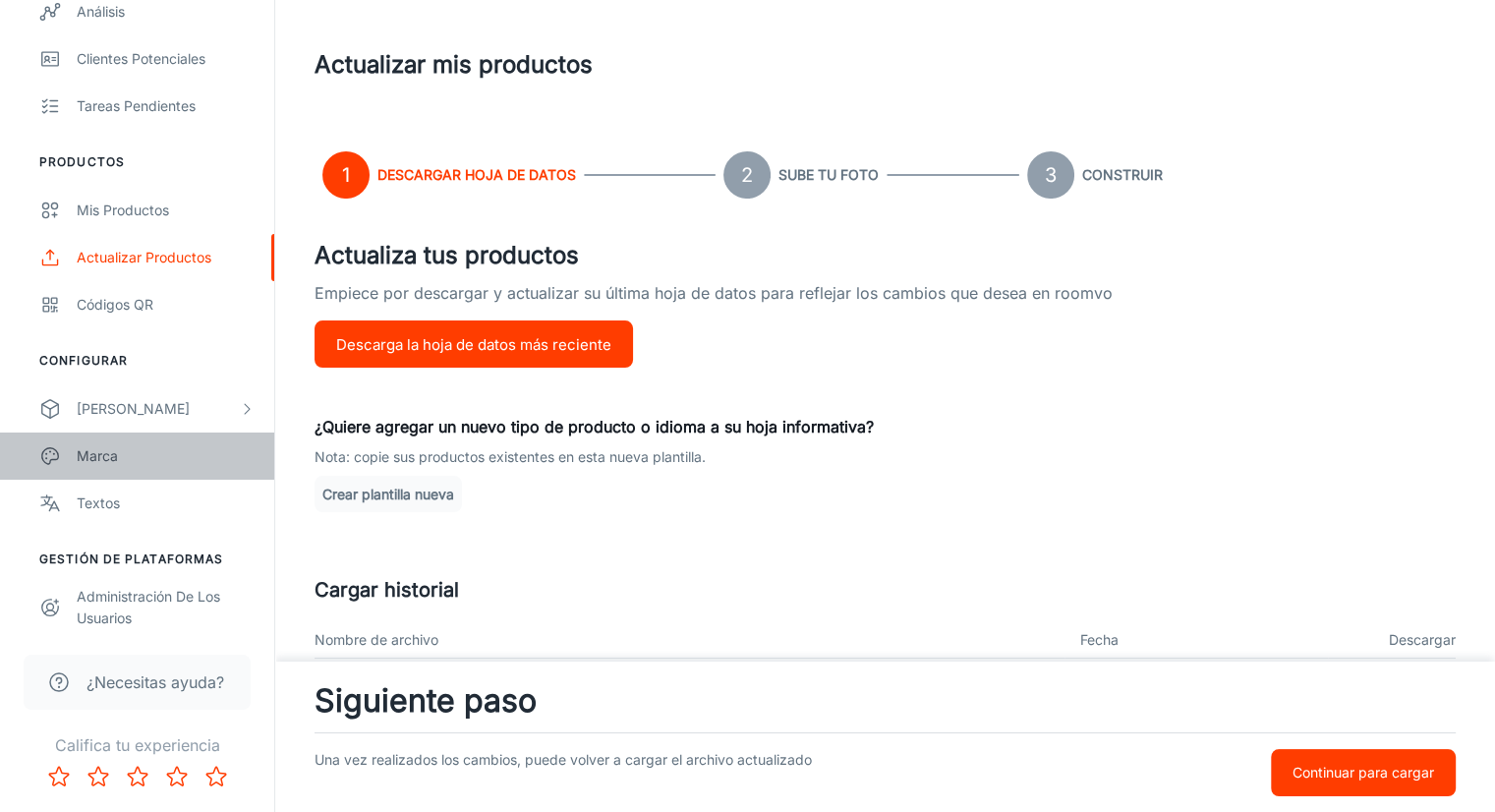
click at [105, 451] on font "Marca" at bounding box center [98, 455] width 42 height 17
